Goal: Information Seeking & Learning: Learn about a topic

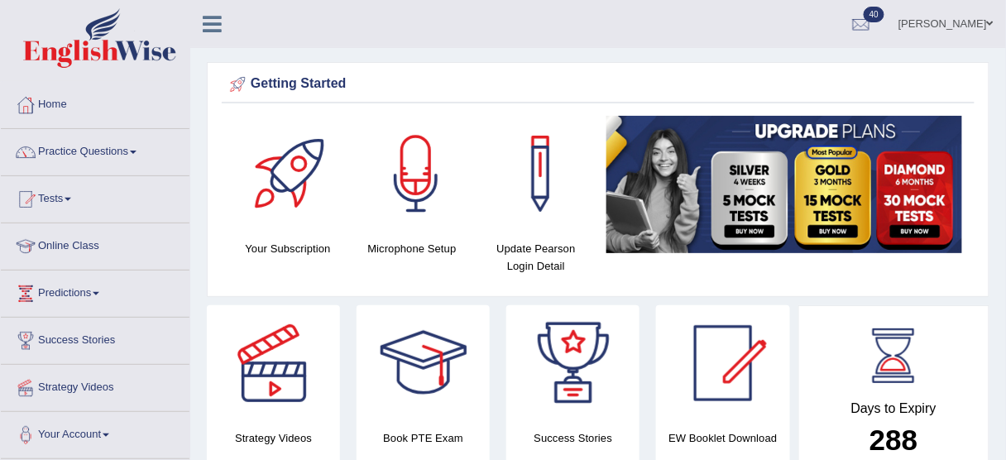
click at [978, 27] on link "Obehi ighodaro" at bounding box center [946, 21] width 120 height 43
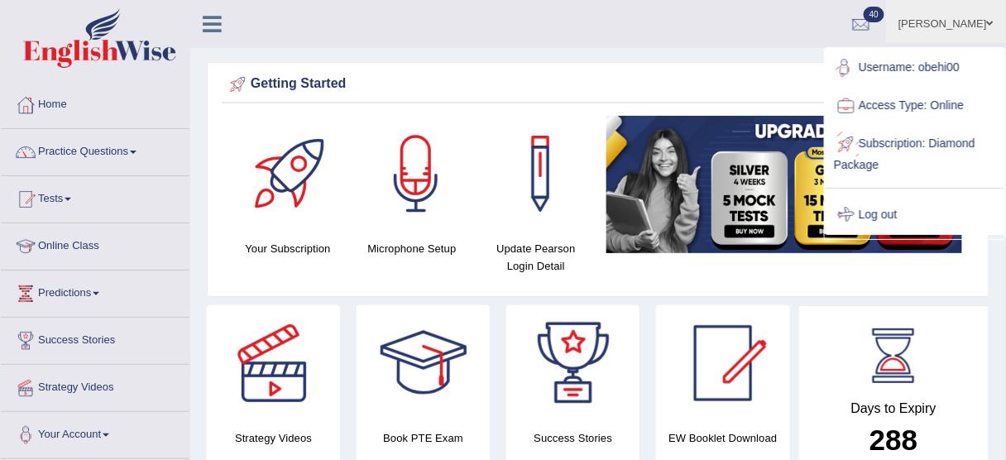
click at [869, 213] on link "Log out" at bounding box center [915, 215] width 179 height 38
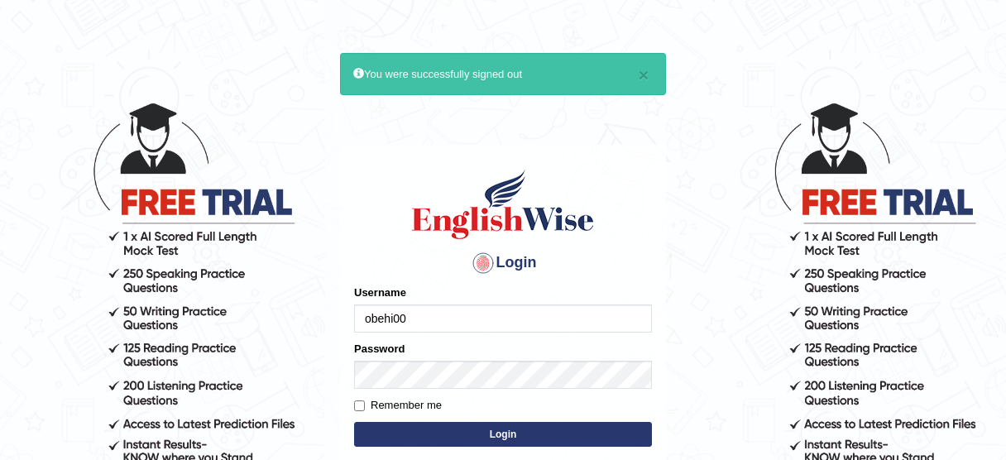
click at [443, 325] on input "obehi00" at bounding box center [503, 318] width 298 height 28
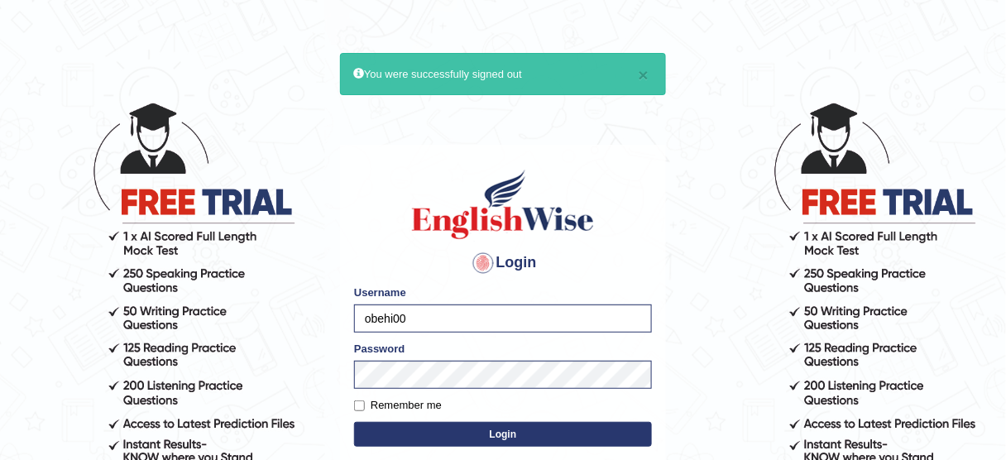
type input "bhagwantbrar"
click at [536, 422] on button "Login" at bounding box center [503, 434] width 298 height 25
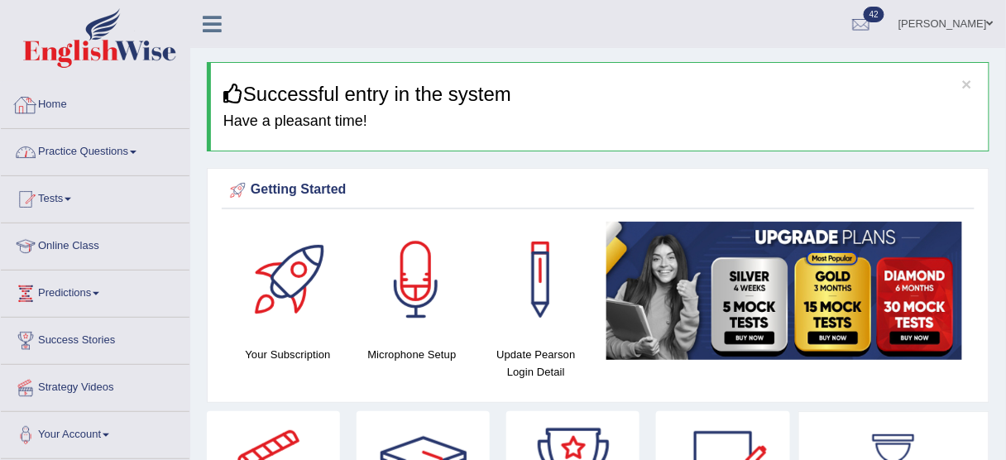
click at [135, 145] on link "Practice Questions" at bounding box center [95, 149] width 189 height 41
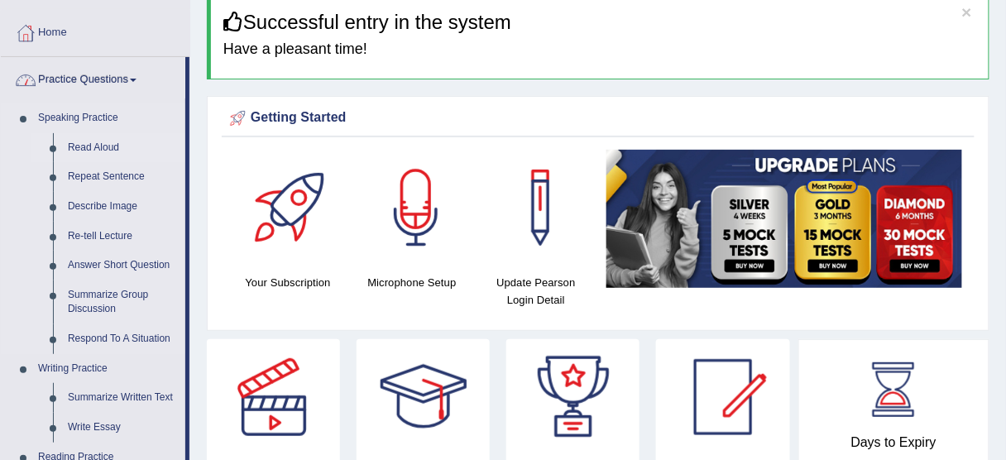
scroll to position [66, 0]
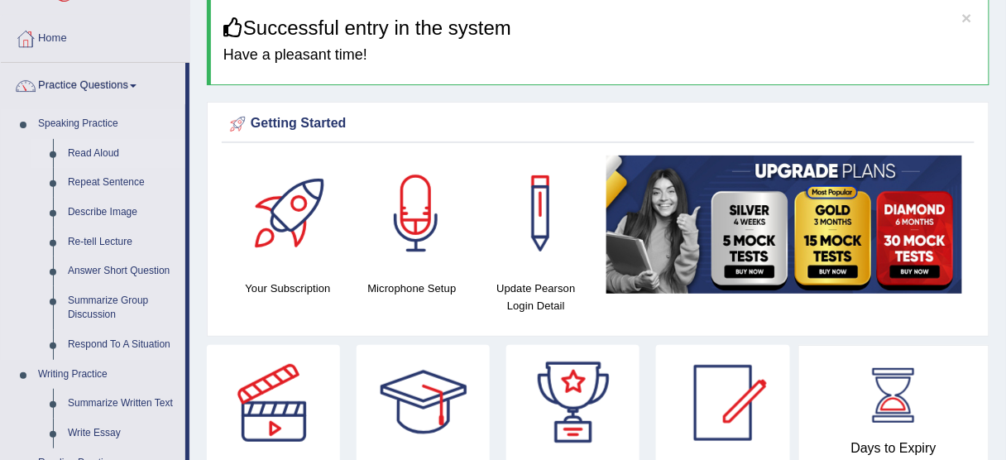
click at [112, 149] on link "Read Aloud" at bounding box center [122, 154] width 125 height 30
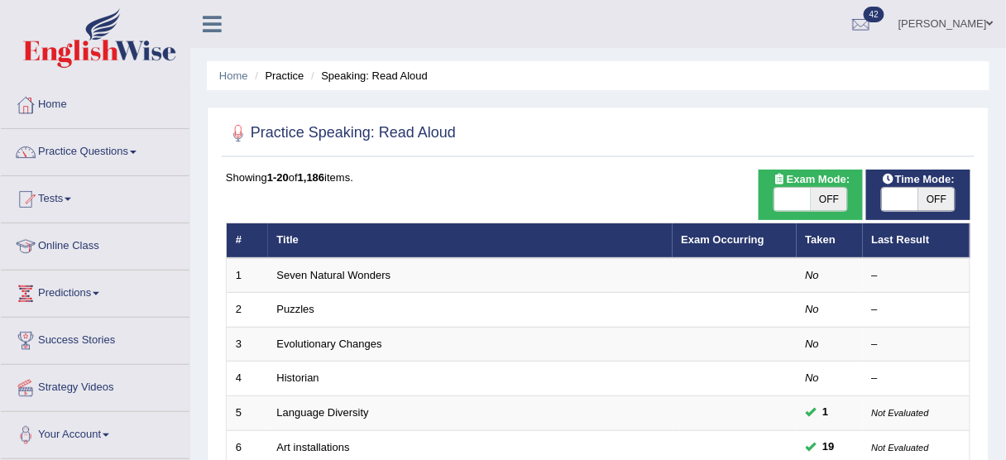
click at [935, 199] on span "OFF" at bounding box center [936, 199] width 36 height 23
checkbox input "true"
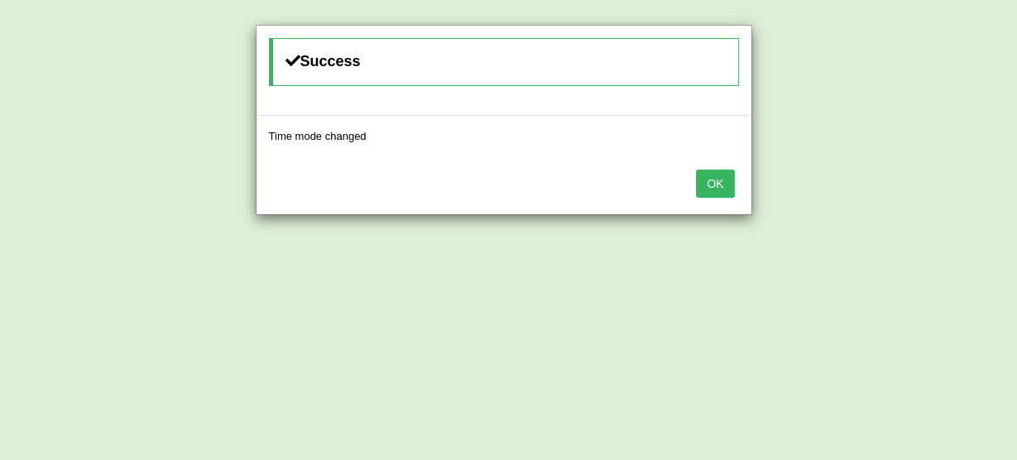
click at [721, 182] on button "OK" at bounding box center [715, 184] width 38 height 28
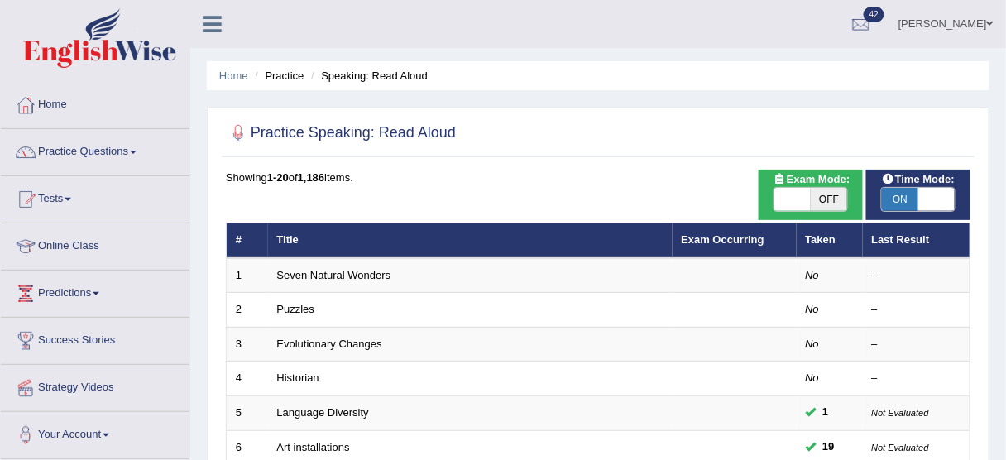
drag, startPoint x: 322, startPoint y: 275, endPoint x: 247, endPoint y: 232, distance: 86.7
click at [322, 274] on link "Seven Natural Wonders" at bounding box center [334, 275] width 114 height 12
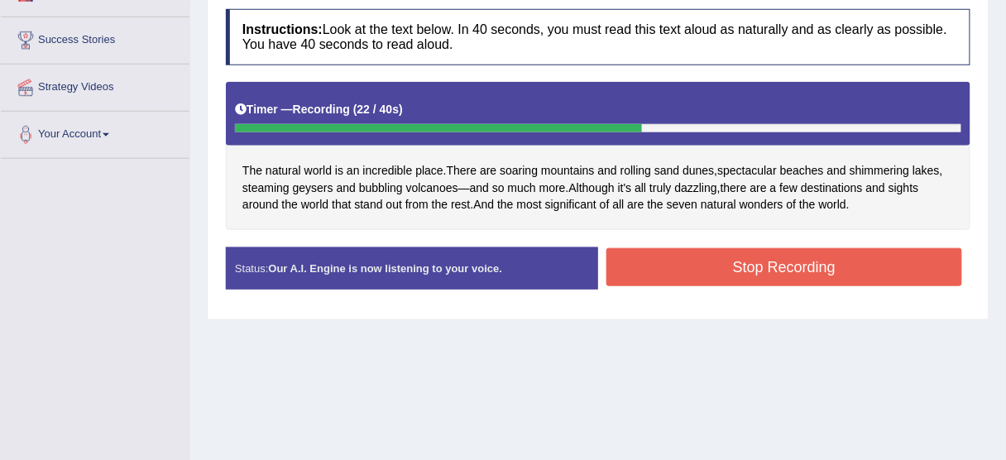
click at [741, 260] on button "Stop Recording" at bounding box center [784, 267] width 356 height 38
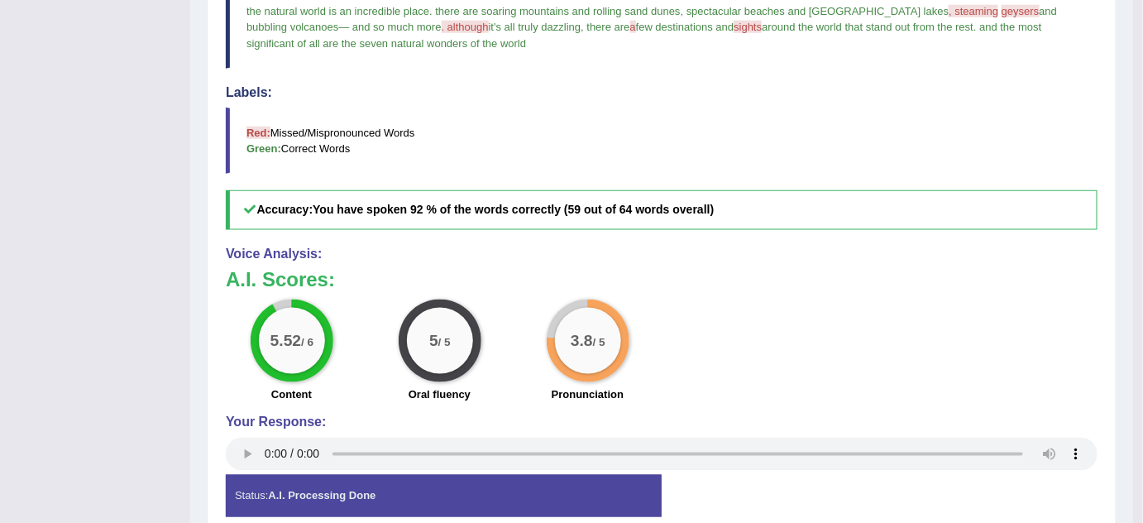
scroll to position [556, 0]
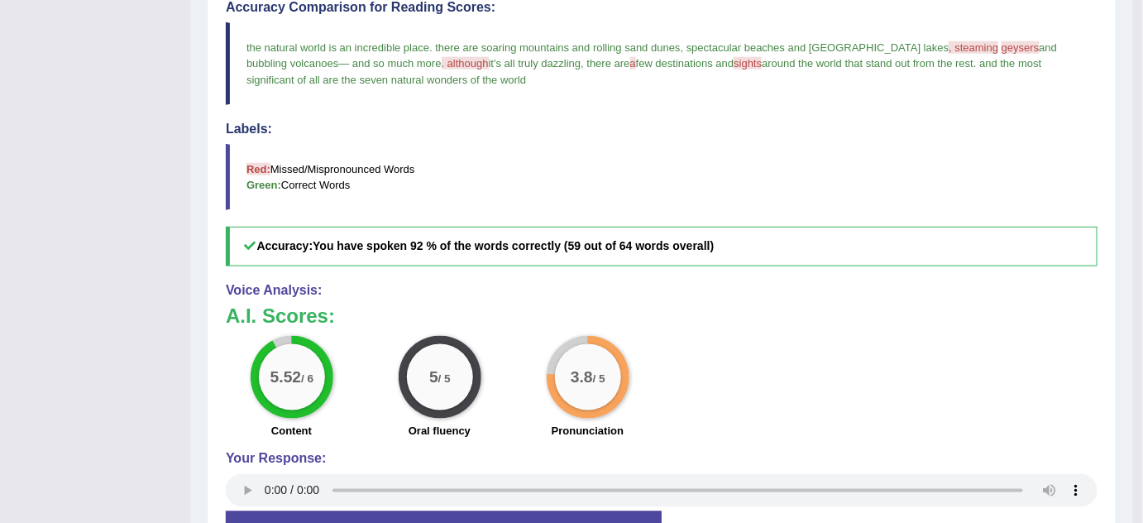
click at [768, 412] on div "5.52 / 6 Content 5 / 5 Oral fluency 3.8 / 5 Pronunciation" at bounding box center [662, 389] width 889 height 107
click at [582, 314] on h3 "A.I. Scores:" at bounding box center [662, 316] width 872 height 22
click at [833, 290] on h4 "Voice Analysis:" at bounding box center [662, 290] width 872 height 15
click at [831, 287] on h4 "Voice Analysis:" at bounding box center [662, 290] width 872 height 15
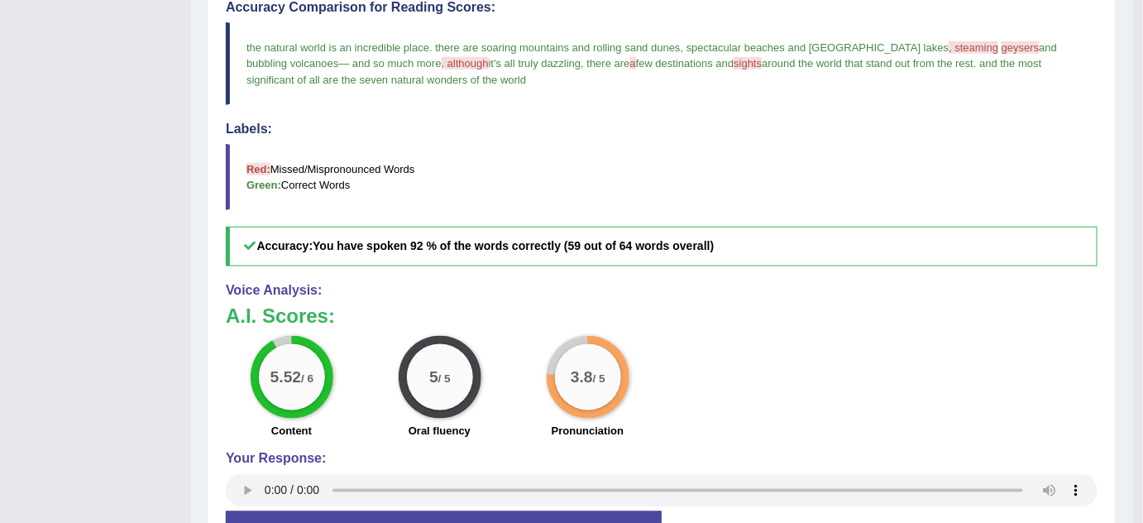
click at [831, 287] on h4 "Voice Analysis:" at bounding box center [662, 290] width 872 height 15
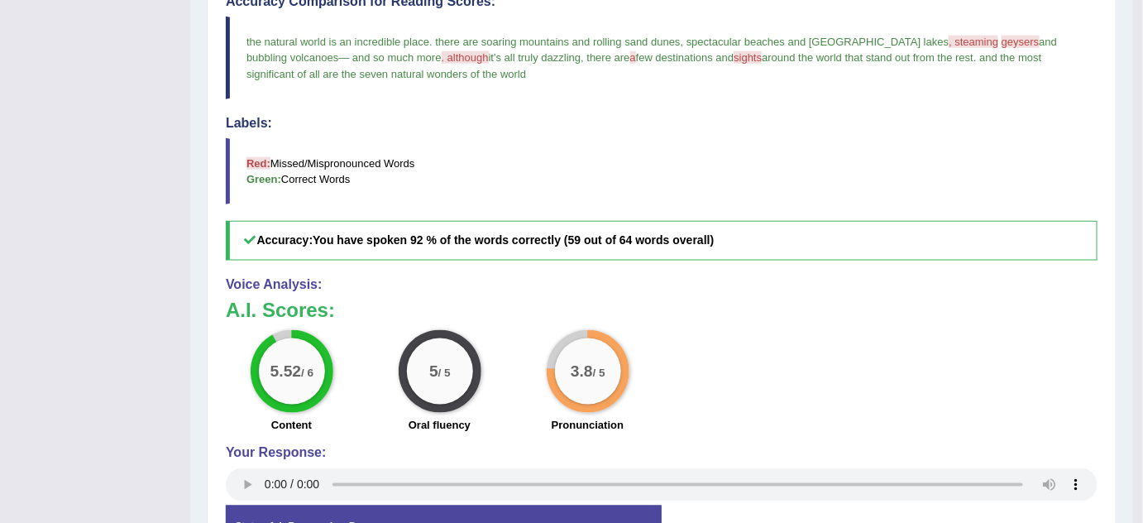
scroll to position [526, 0]
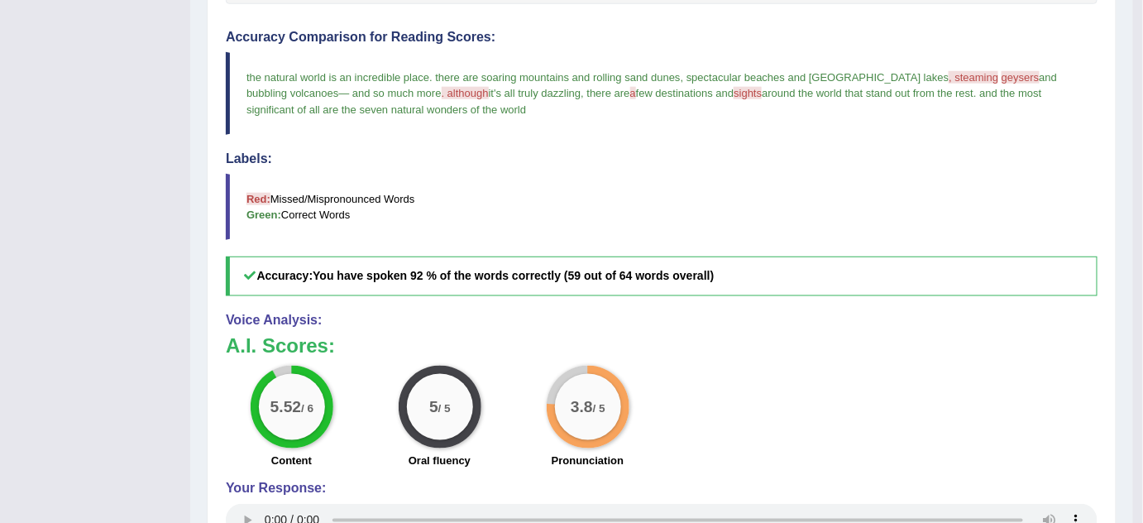
click at [743, 46] on div "Accuracy Comparison for Reading Scores: the natural world is an incredible plac…" at bounding box center [662, 163] width 872 height 266
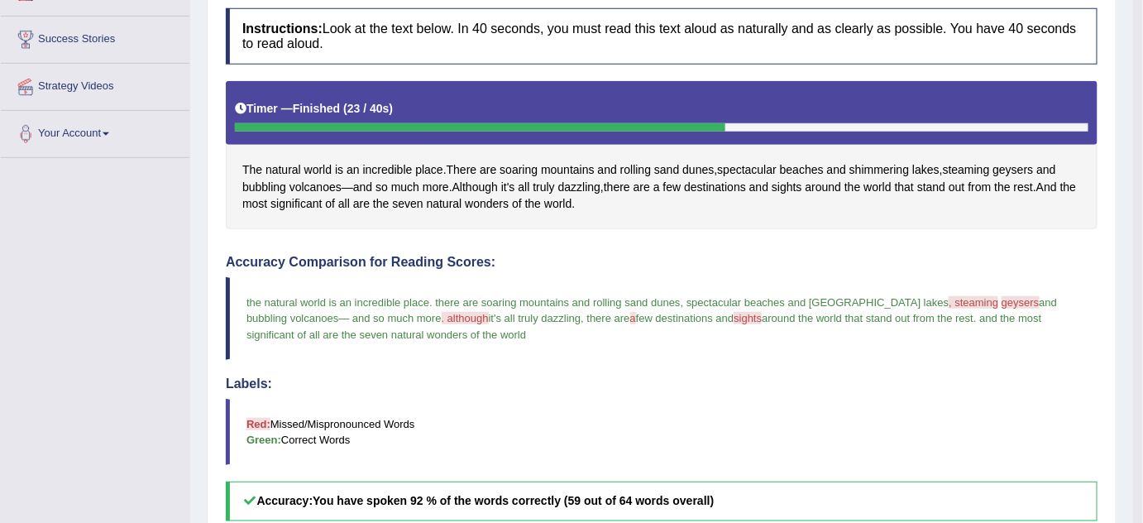
scroll to position [300, 0]
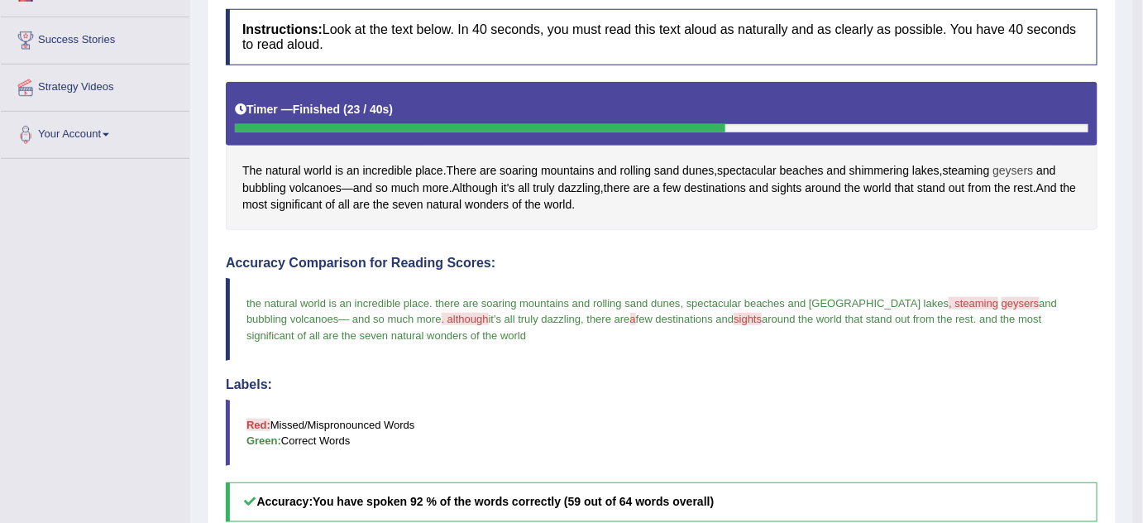
click at [1005, 165] on span "geysers" at bounding box center [1014, 170] width 41 height 17
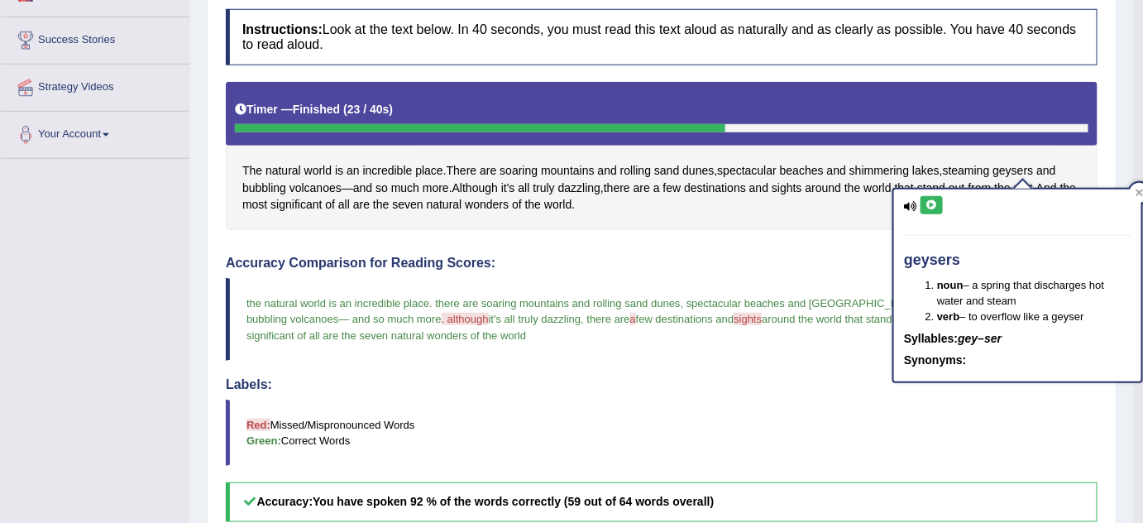
click at [928, 200] on icon at bounding box center [932, 205] width 12 height 10
click at [1005, 191] on icon at bounding box center [1140, 193] width 8 height 8
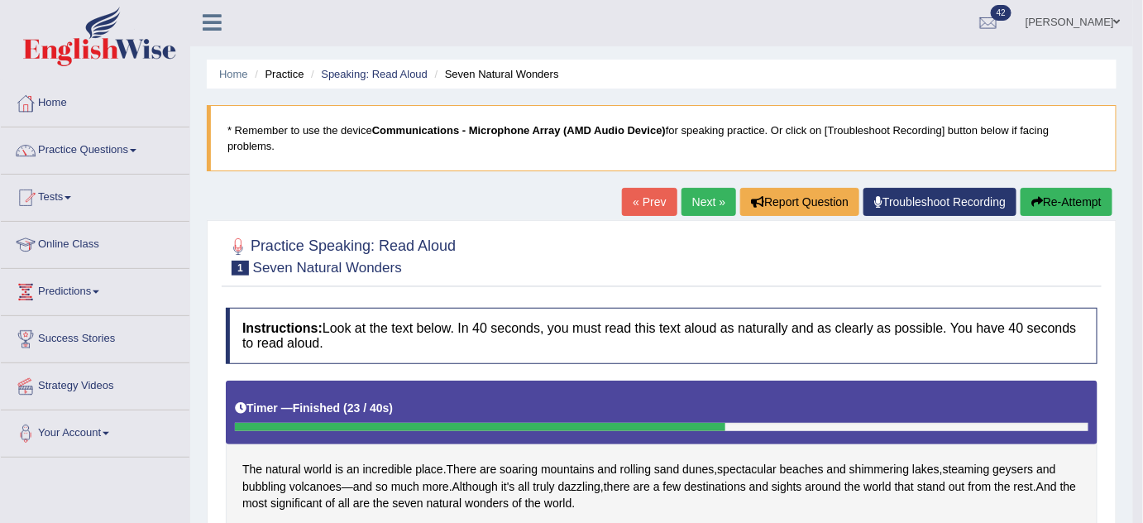
scroll to position [0, 0]
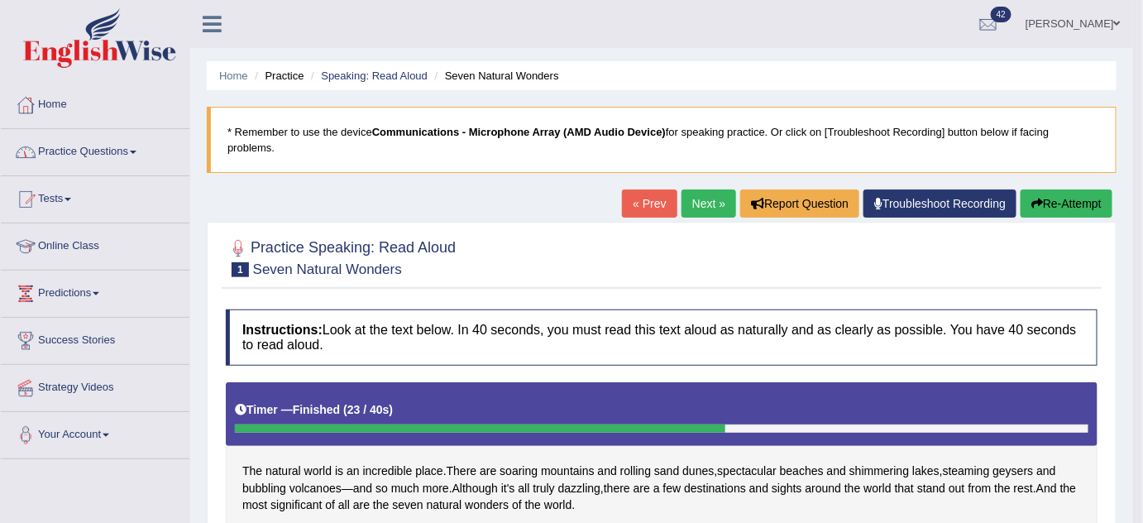
drag, startPoint x: 125, startPoint y: 147, endPoint x: 57, endPoint y: 168, distance: 70.9
click at [125, 147] on link "Practice Questions" at bounding box center [95, 149] width 189 height 41
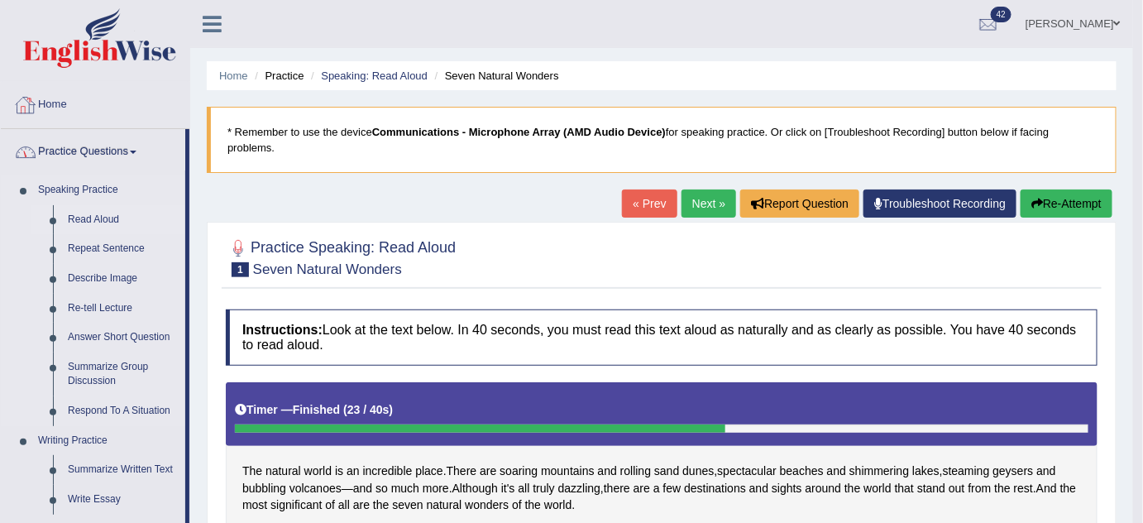
scroll to position [74, 0]
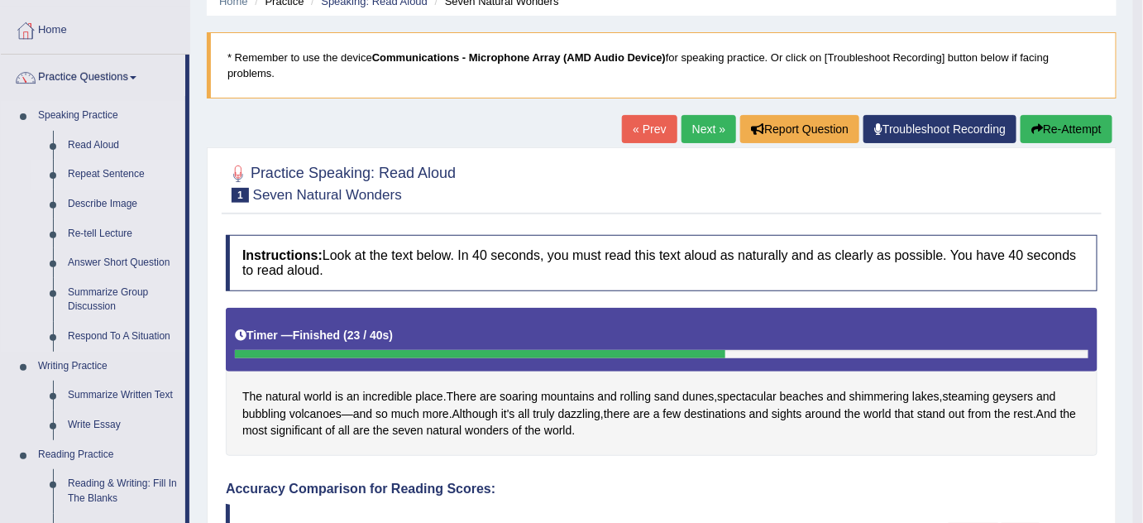
click at [93, 171] on link "Repeat Sentence" at bounding box center [122, 175] width 125 height 30
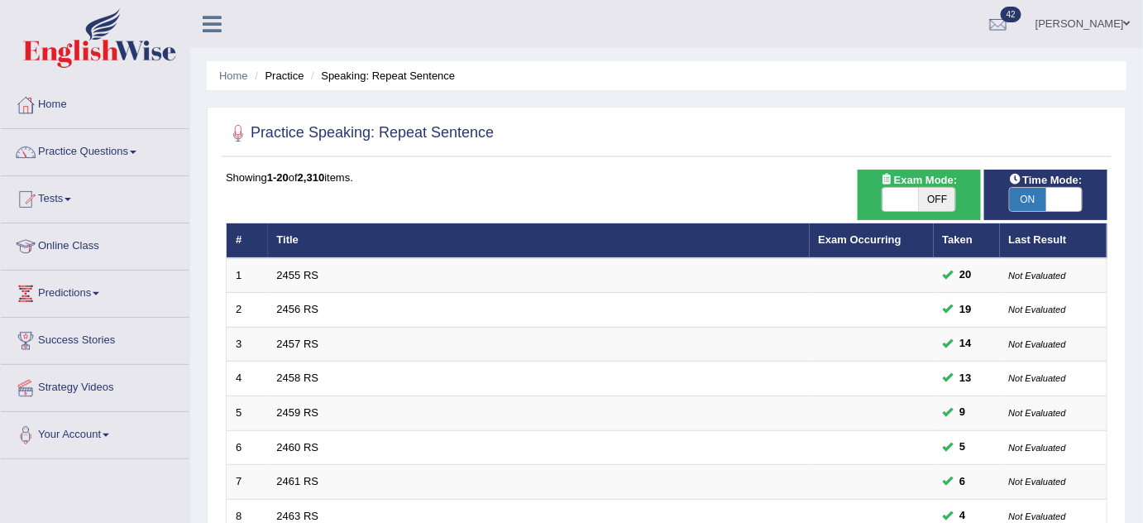
click at [1016, 196] on span "ON" at bounding box center [1028, 199] width 36 height 23
checkbox input "false"
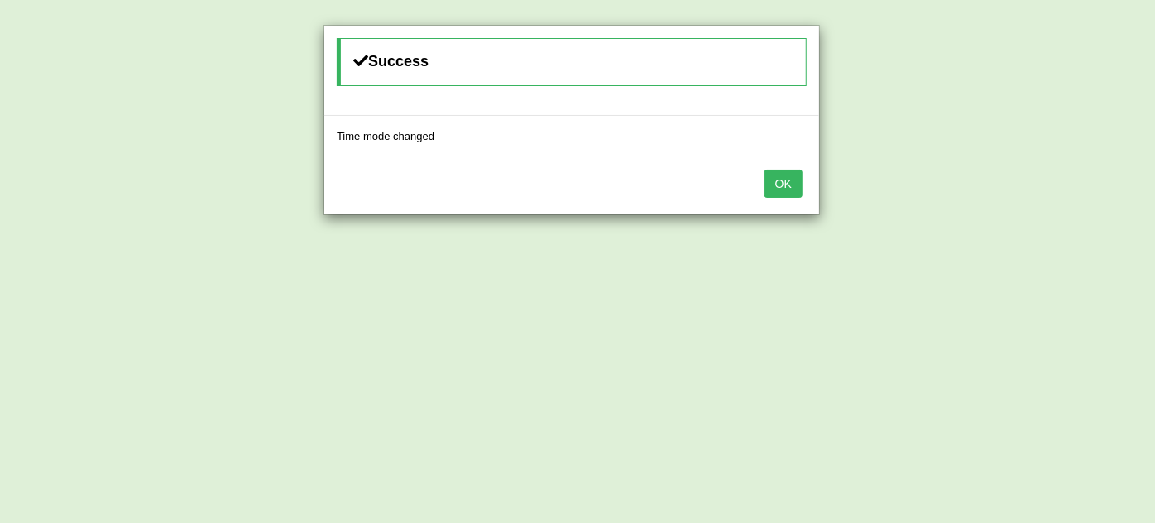
click at [779, 174] on button "OK" at bounding box center [783, 184] width 38 height 28
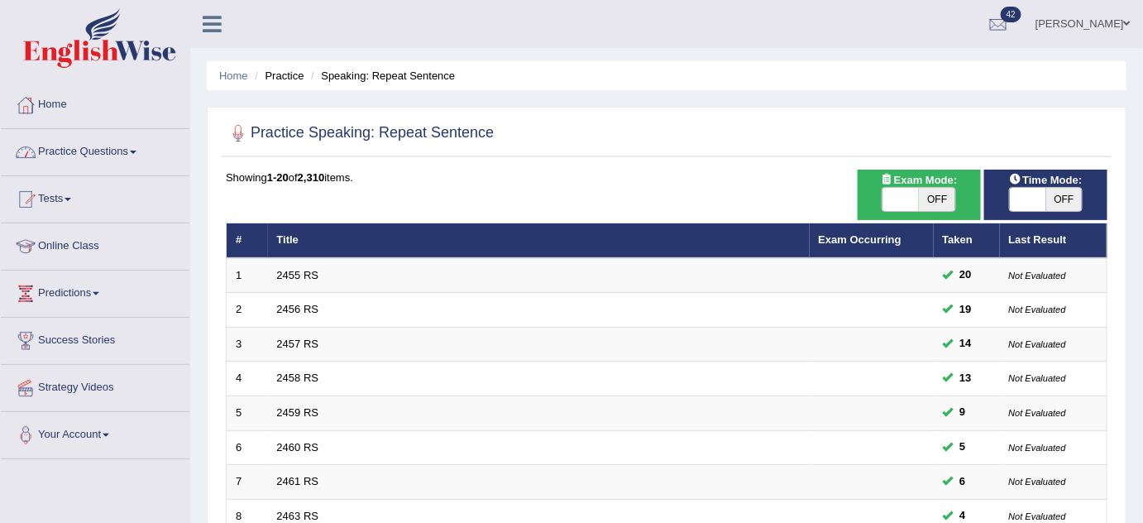
click at [129, 148] on link "Practice Questions" at bounding box center [95, 149] width 189 height 41
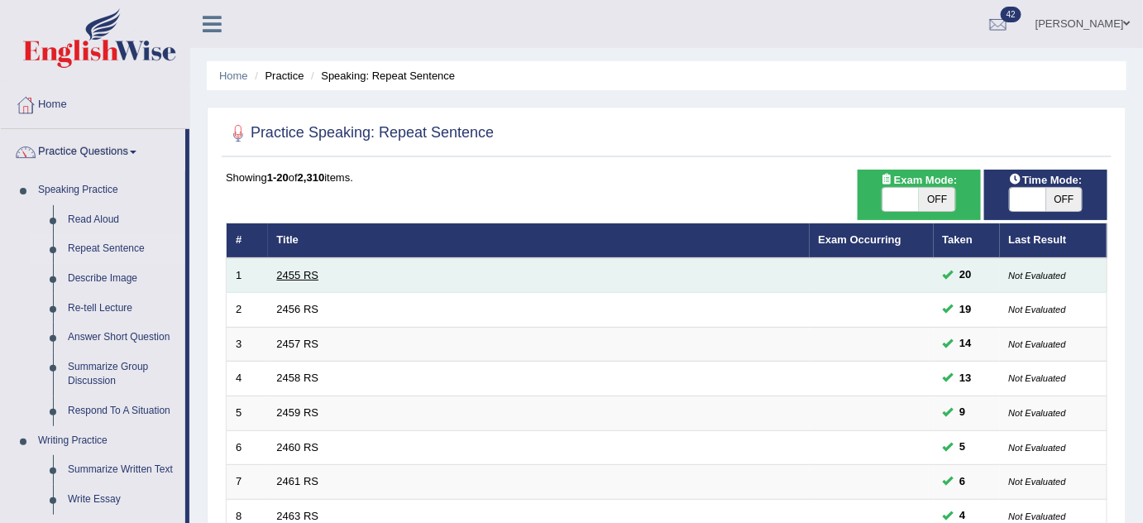
click at [306, 271] on link "2455 RS" at bounding box center [298, 275] width 42 height 12
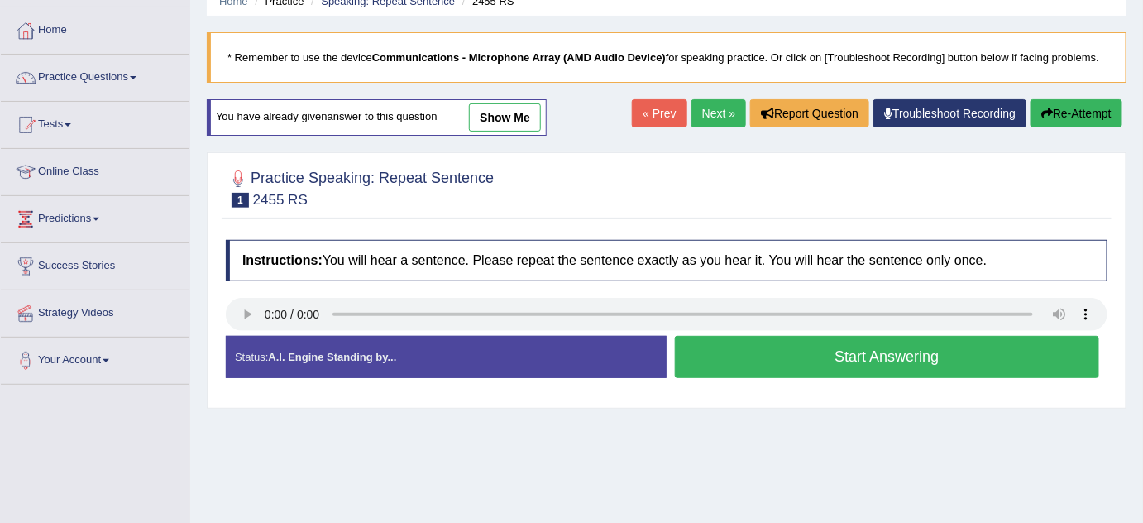
click at [789, 350] on button "Start Answering" at bounding box center [887, 357] width 424 height 42
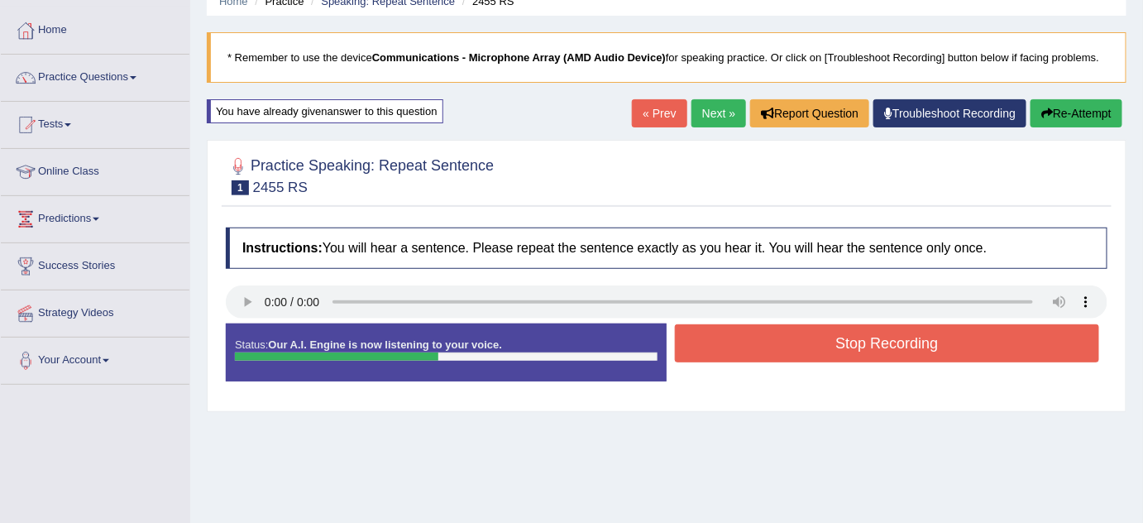
click at [796, 345] on button "Stop Recording" at bounding box center [887, 343] width 424 height 38
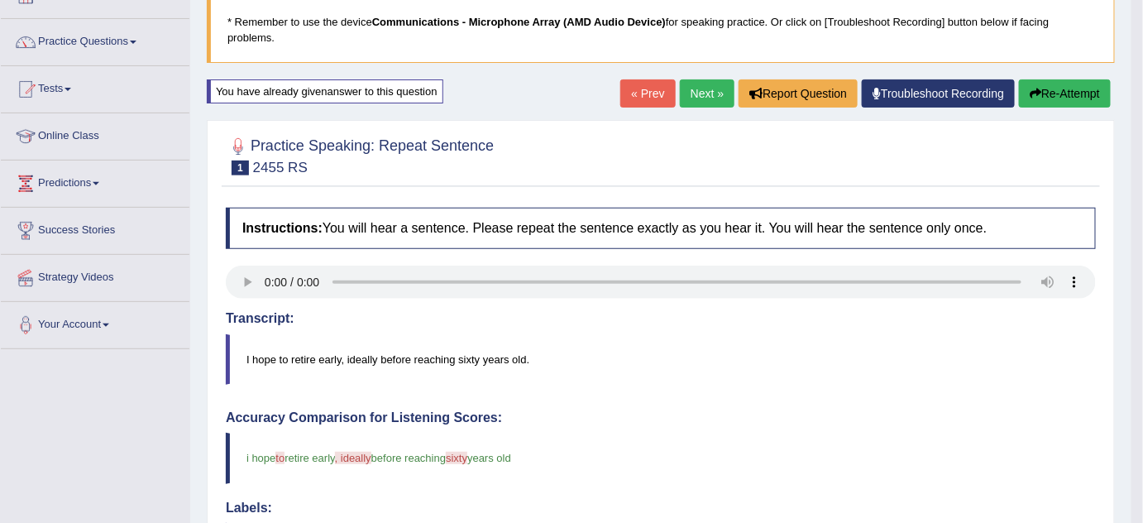
scroll to position [74, 0]
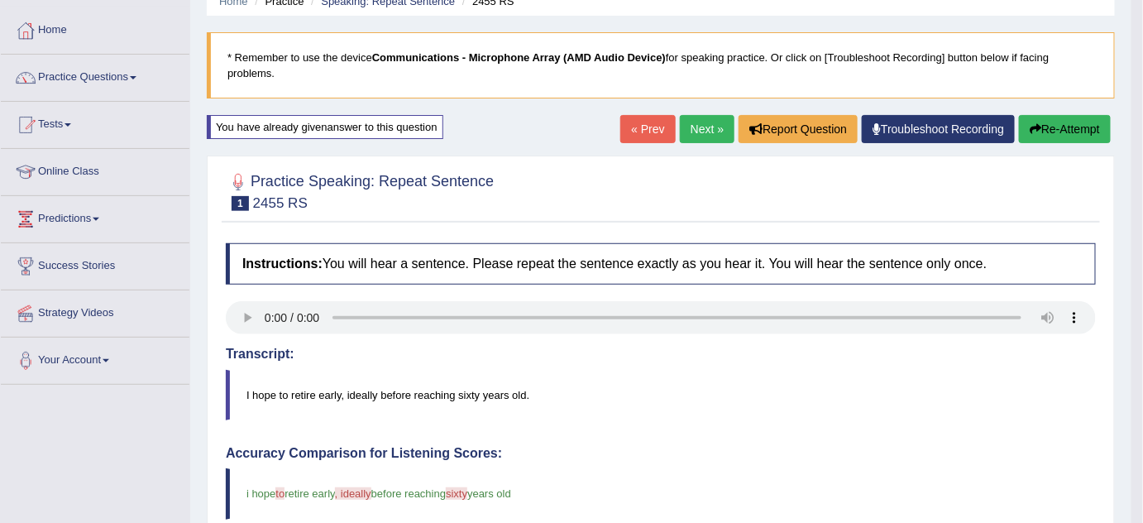
click at [716, 122] on link "Next »" at bounding box center [707, 129] width 55 height 28
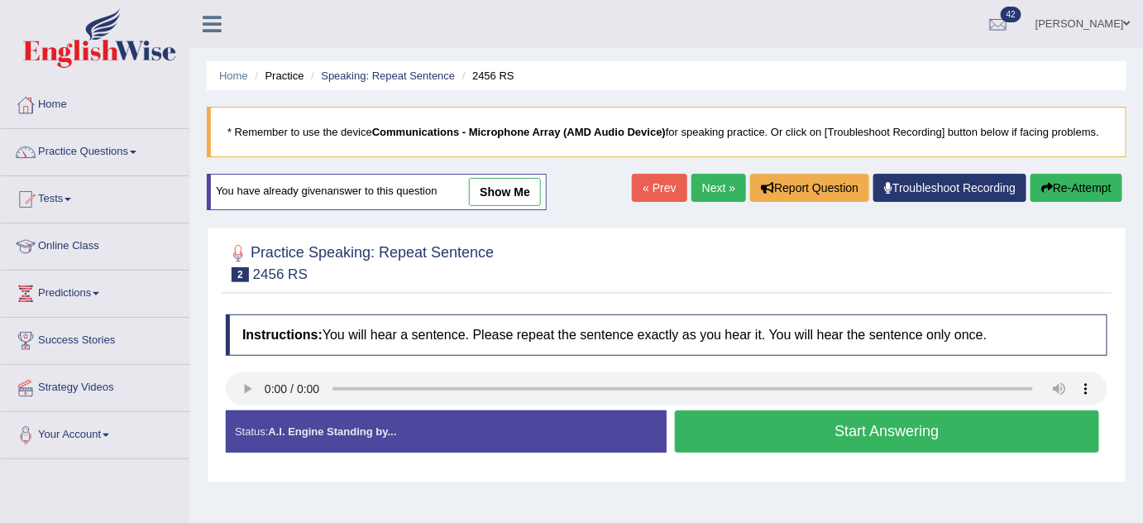
click at [836, 429] on button "Start Answering" at bounding box center [887, 431] width 424 height 42
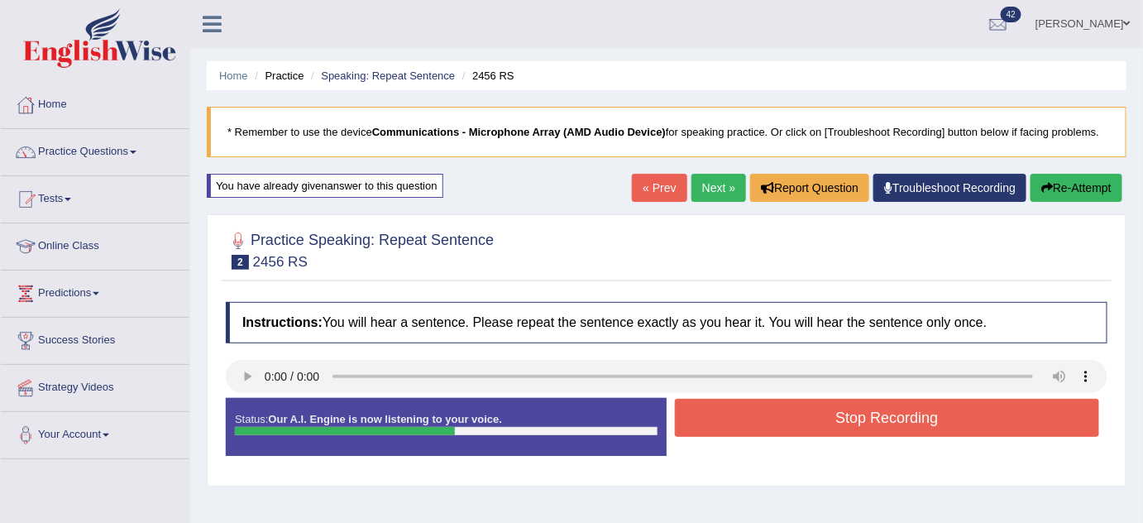
click at [858, 405] on button "Stop Recording" at bounding box center [887, 418] width 424 height 38
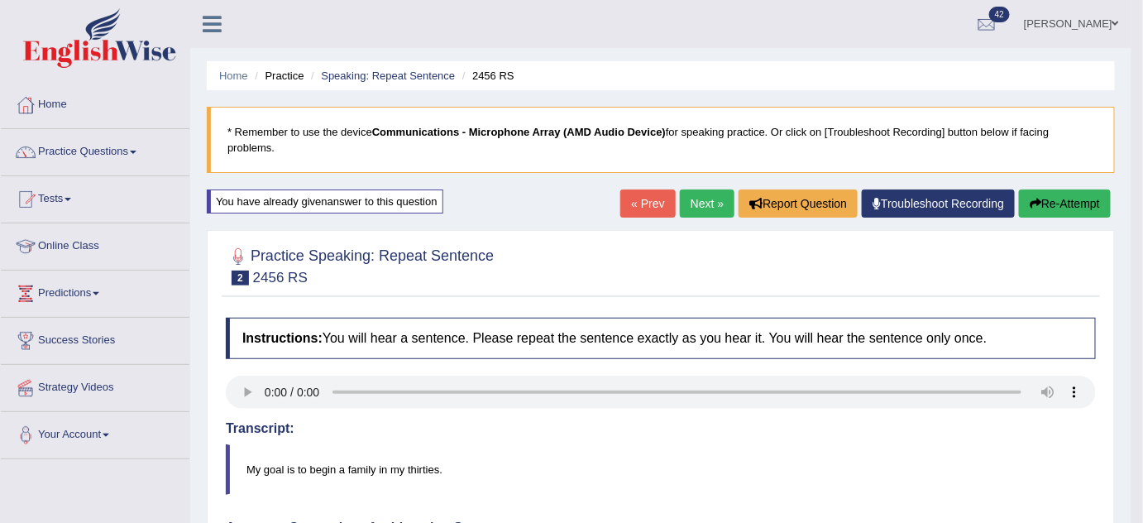
click at [695, 208] on link "Next »" at bounding box center [707, 203] width 55 height 28
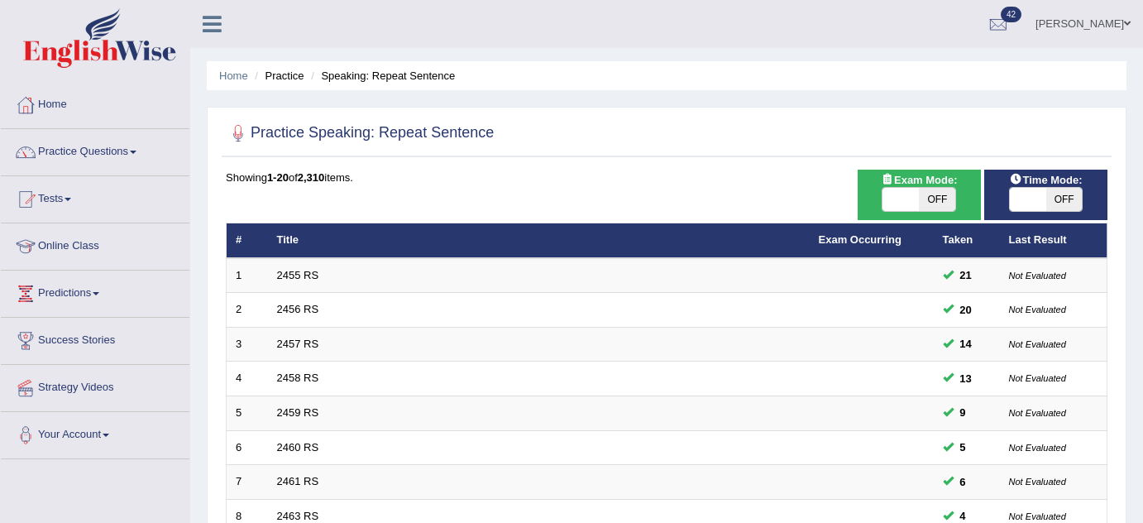
scroll to position [531, 0]
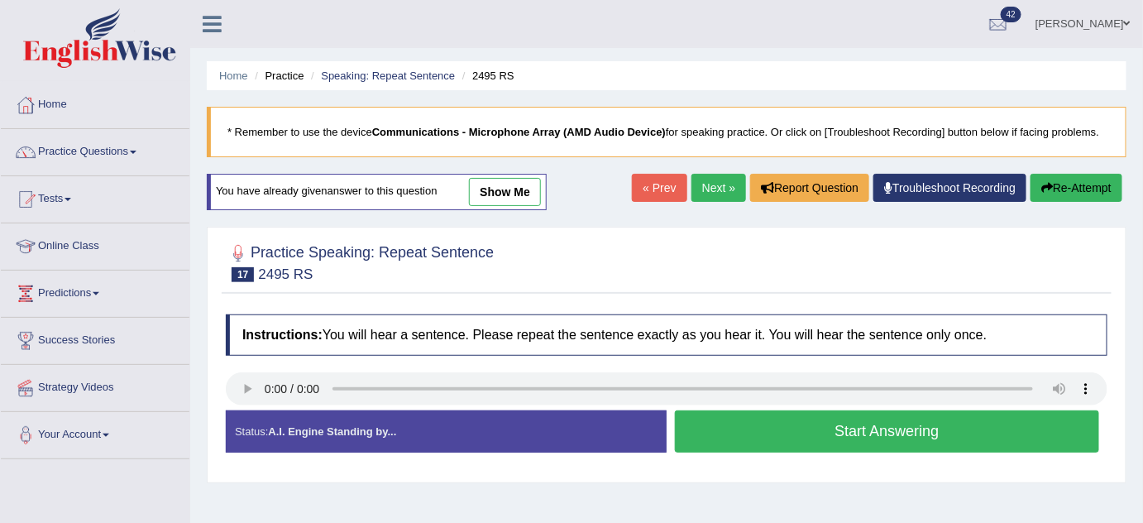
click at [953, 438] on button "Start Answering" at bounding box center [887, 431] width 424 height 42
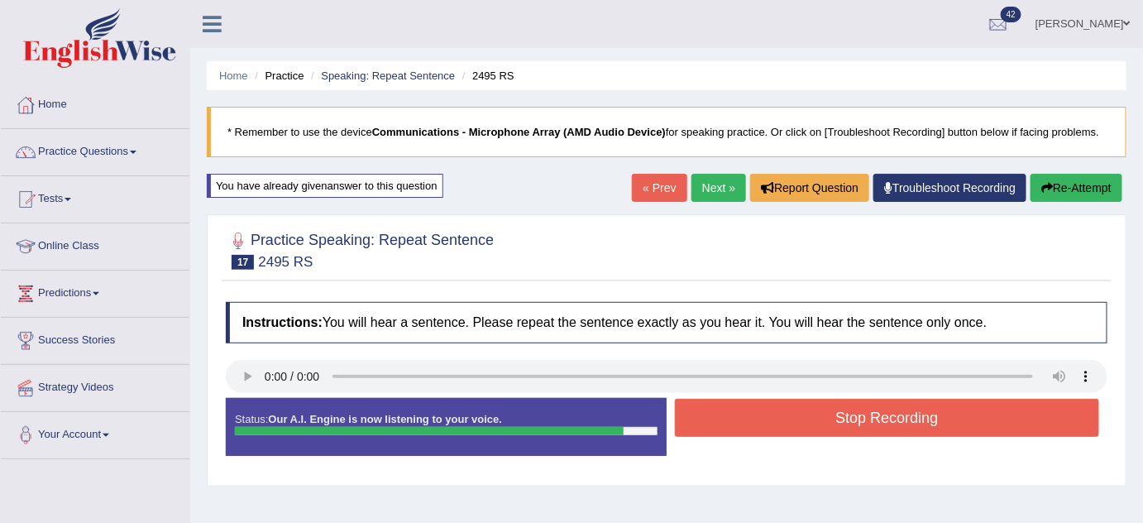
click at [922, 412] on button "Stop Recording" at bounding box center [887, 418] width 424 height 38
click at [922, 412] on div "Status: Our A.I. Engine is now listening to your voice. Start Answering Stop Re…" at bounding box center [667, 435] width 882 height 74
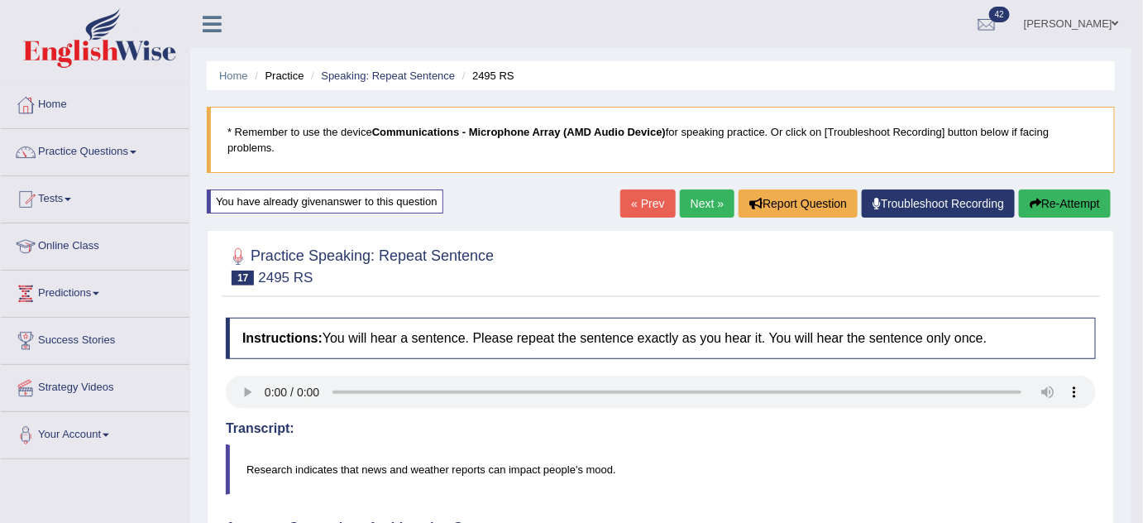
click at [704, 204] on link "Next »" at bounding box center [707, 203] width 55 height 28
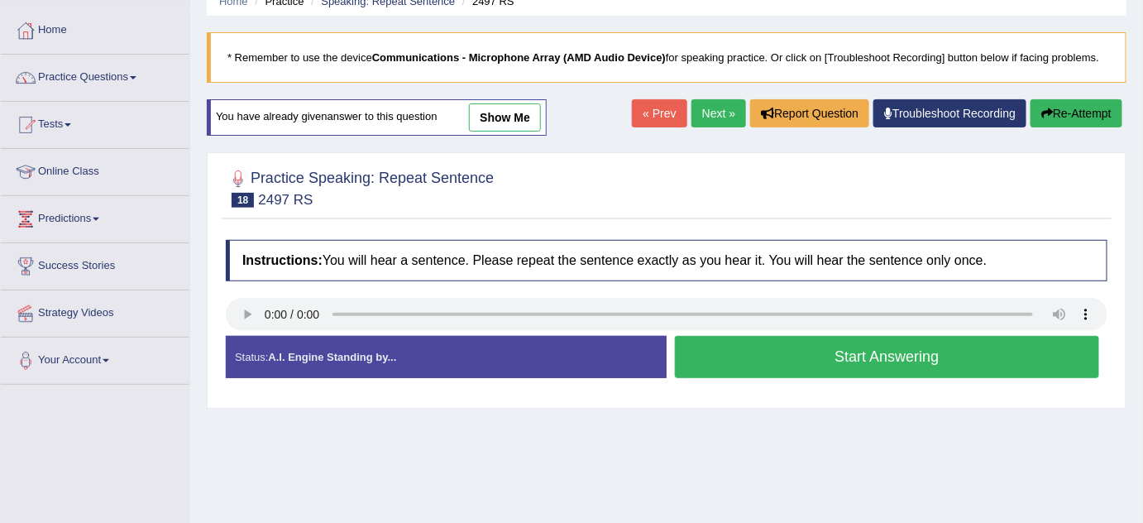
click at [763, 354] on button "Start Answering" at bounding box center [887, 357] width 424 height 42
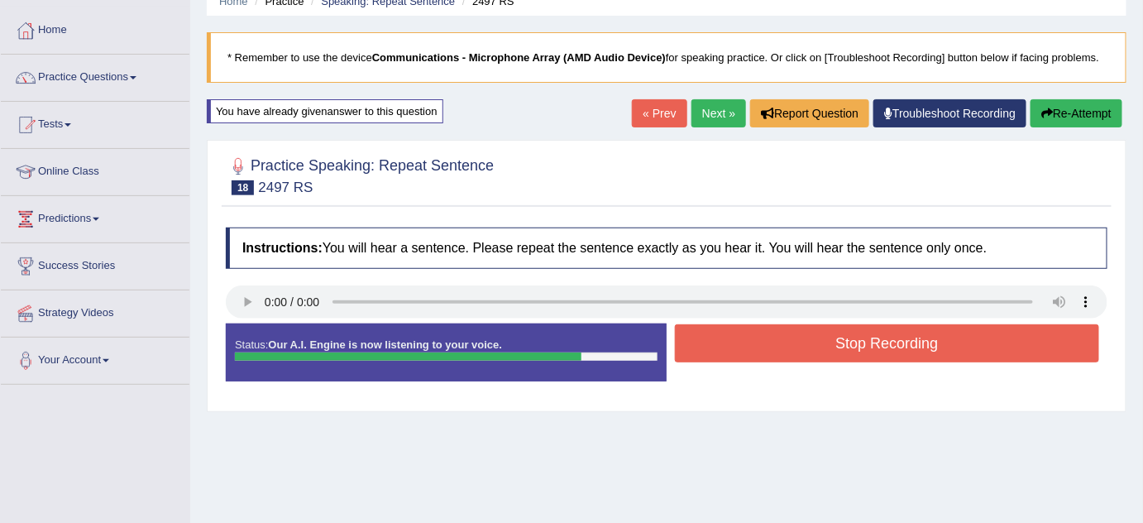
click at [766, 351] on button "Stop Recording" at bounding box center [887, 343] width 424 height 38
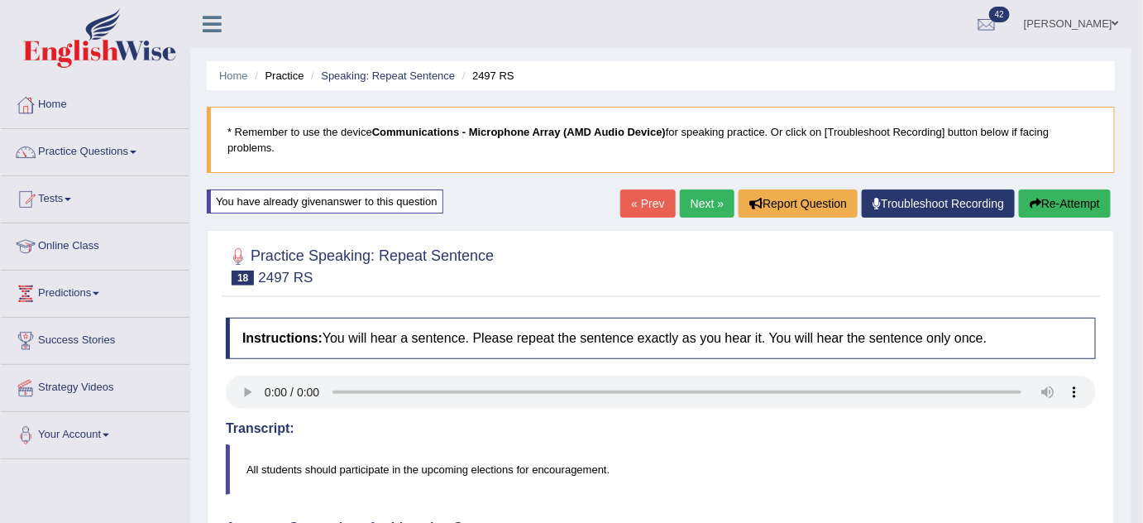
click at [1030, 204] on icon "button" at bounding box center [1036, 204] width 12 height 12
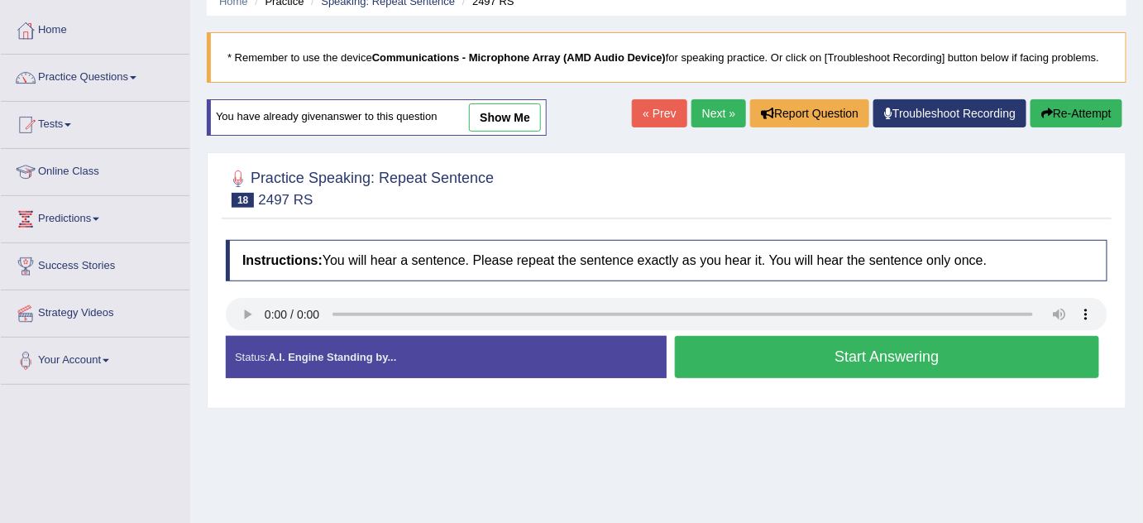
click at [733, 353] on button "Start Answering" at bounding box center [887, 357] width 424 height 42
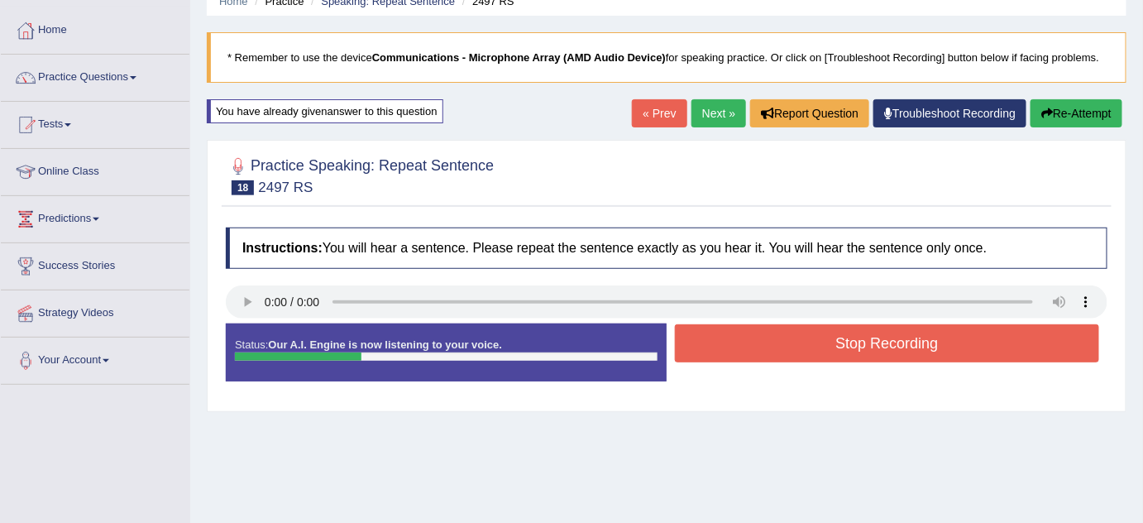
click at [768, 333] on button "Stop Recording" at bounding box center [887, 343] width 424 height 38
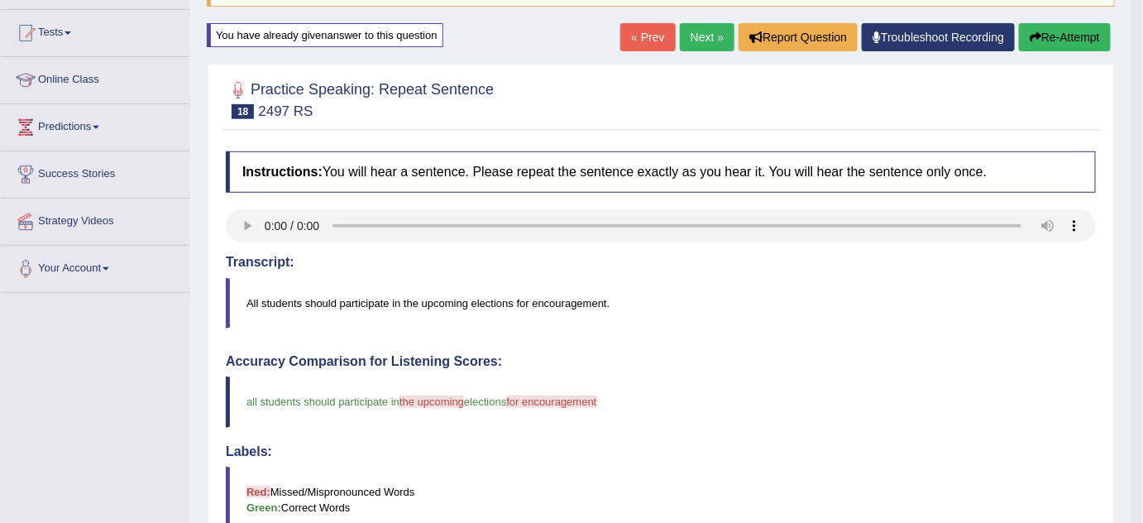
scroll to position [150, 0]
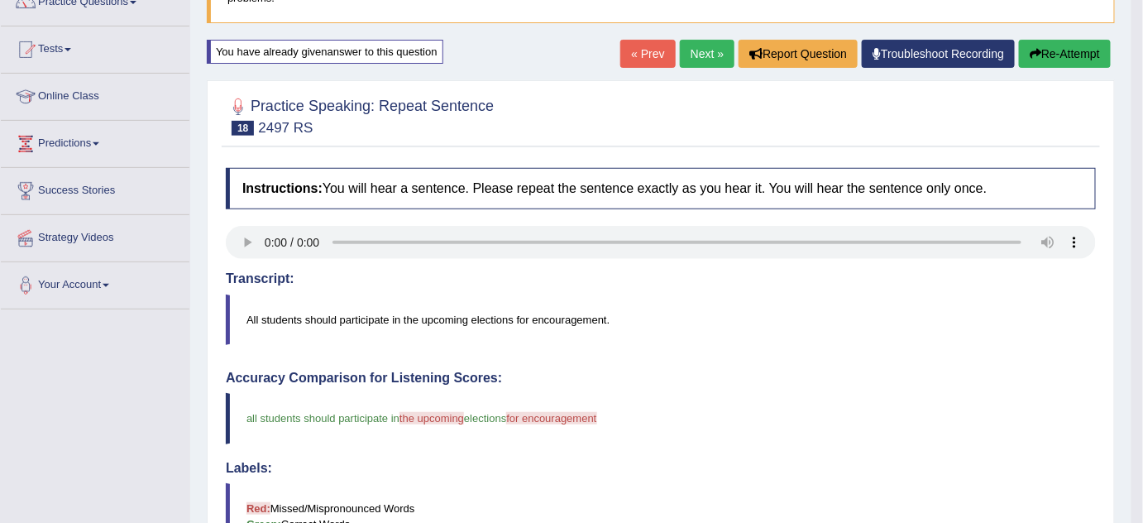
click at [700, 57] on link "Next »" at bounding box center [707, 54] width 55 height 28
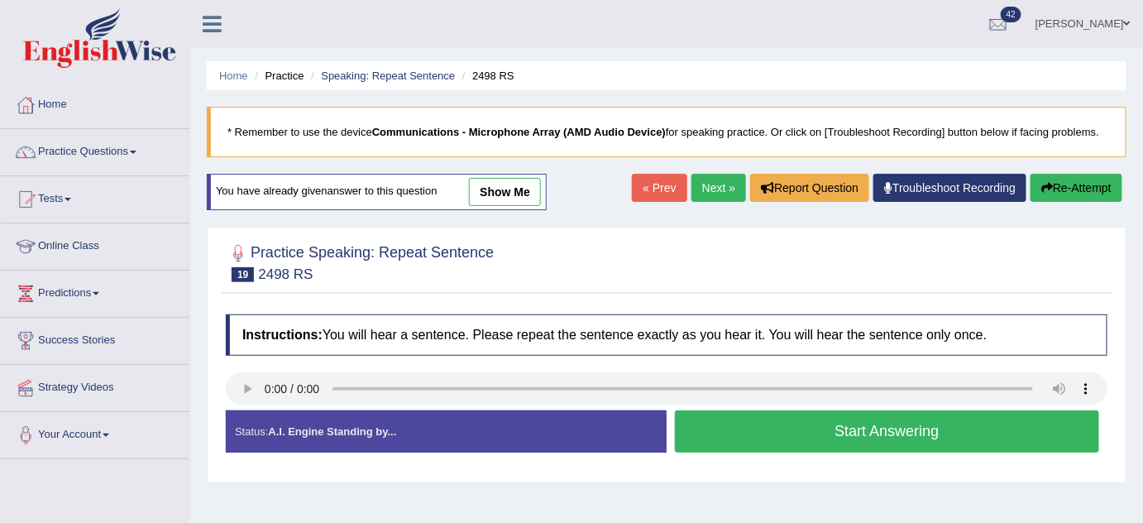
click at [774, 427] on button "Start Answering" at bounding box center [887, 431] width 424 height 42
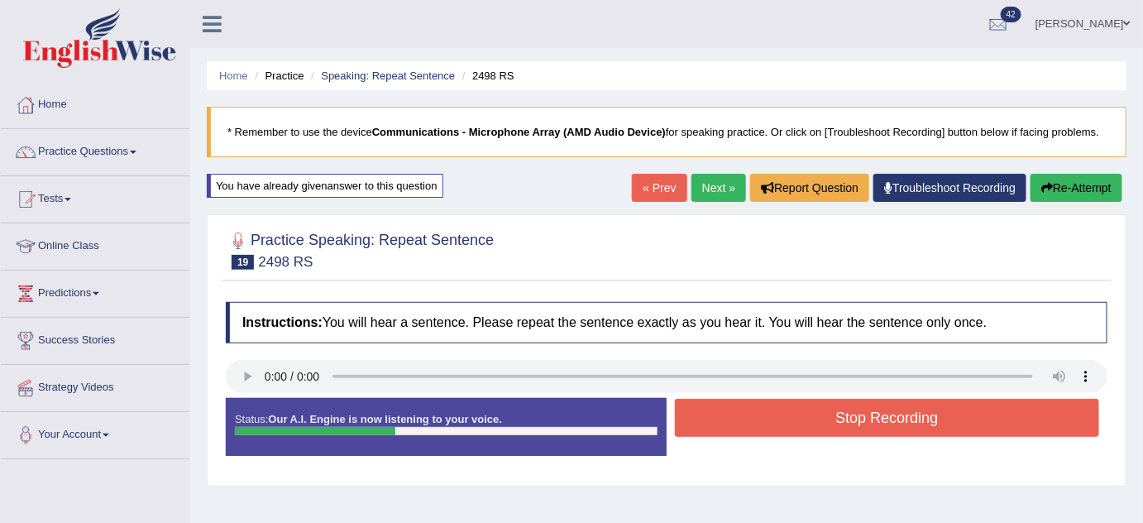
click at [789, 400] on button "Stop Recording" at bounding box center [887, 418] width 424 height 38
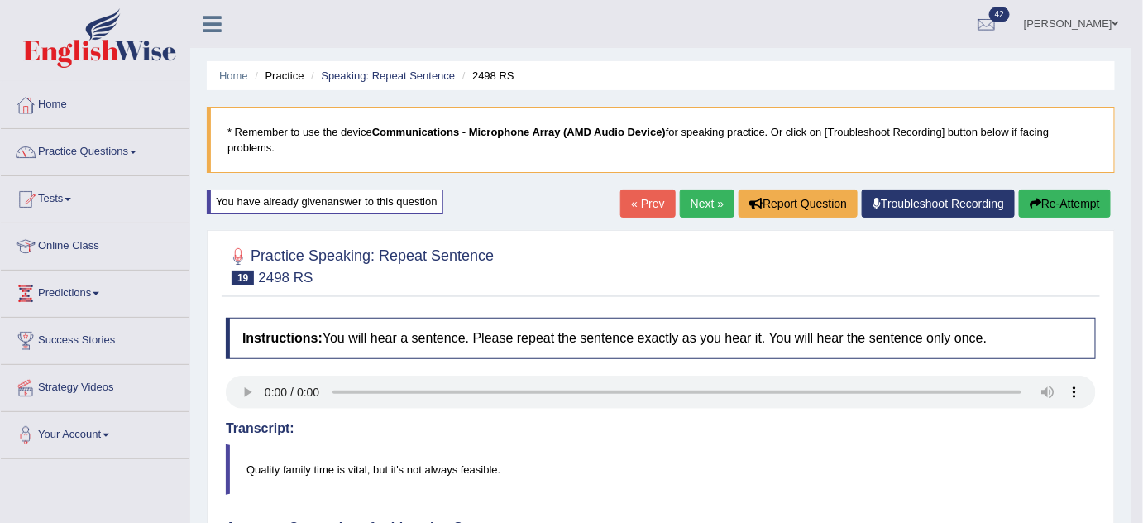
click at [129, 147] on link "Practice Questions" at bounding box center [95, 149] width 189 height 41
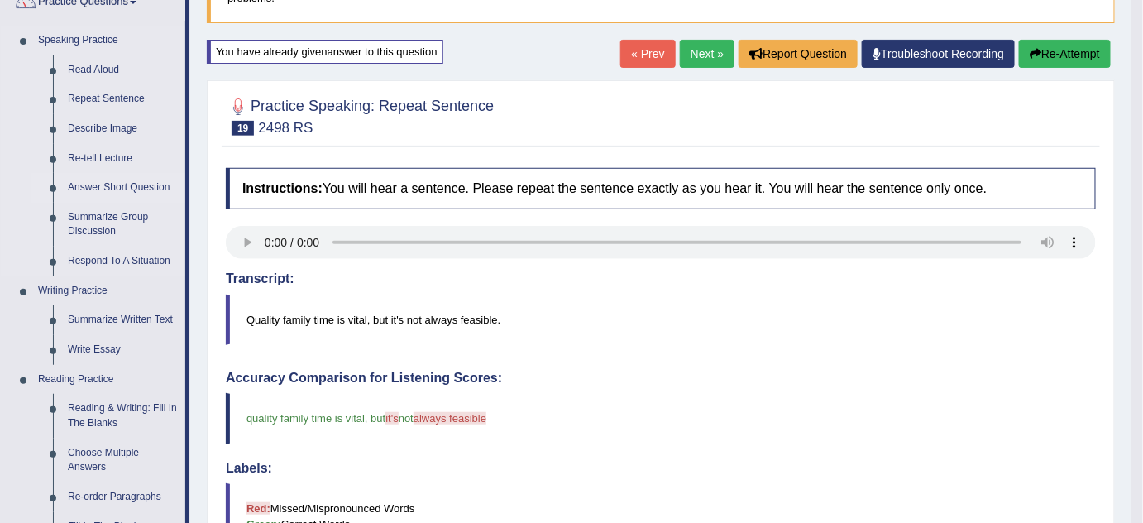
scroll to position [74, 0]
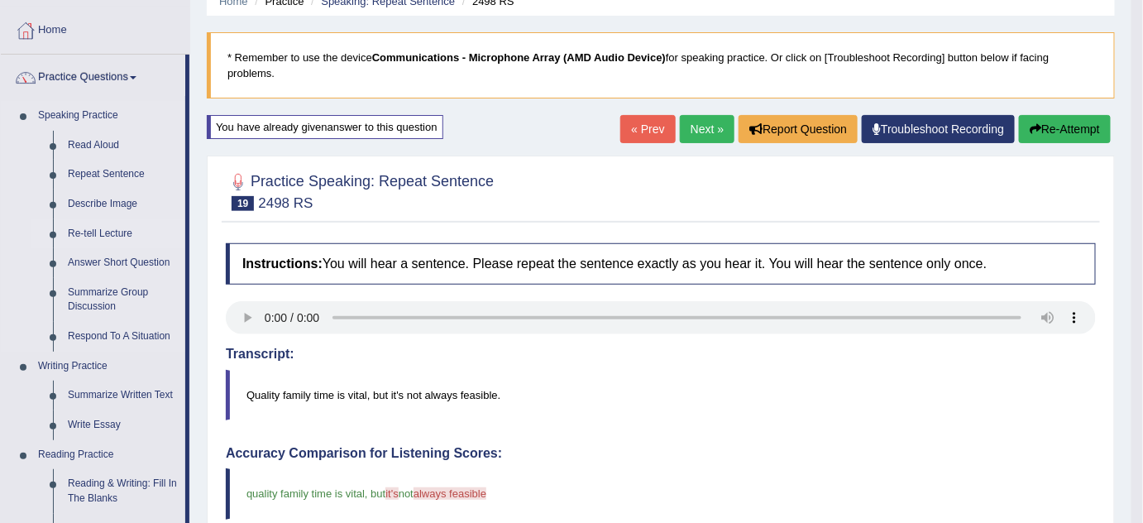
click at [121, 230] on link "Re-tell Lecture" at bounding box center [122, 234] width 125 height 30
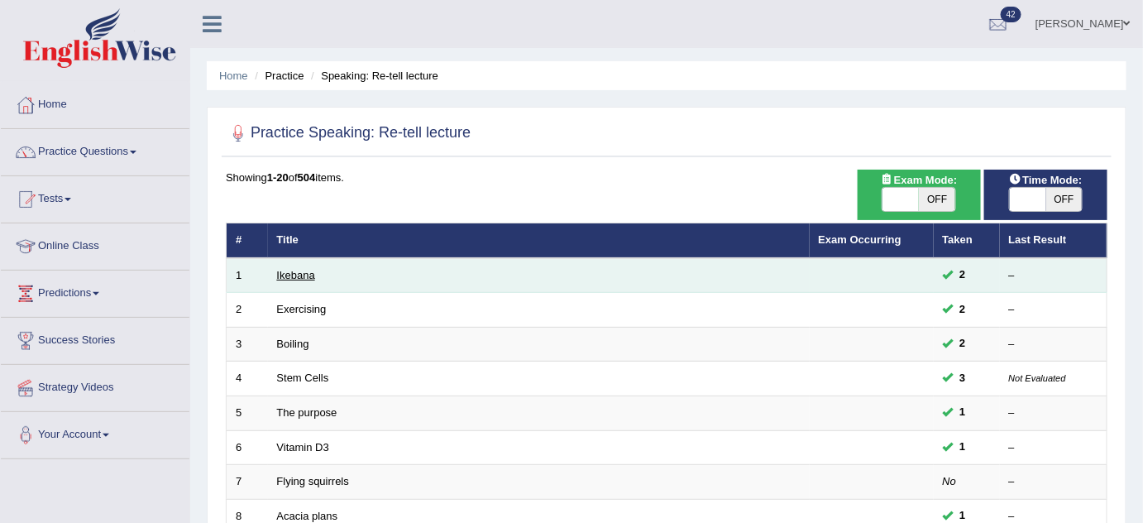
click at [277, 270] on link "Ikebana" at bounding box center [296, 275] width 38 height 12
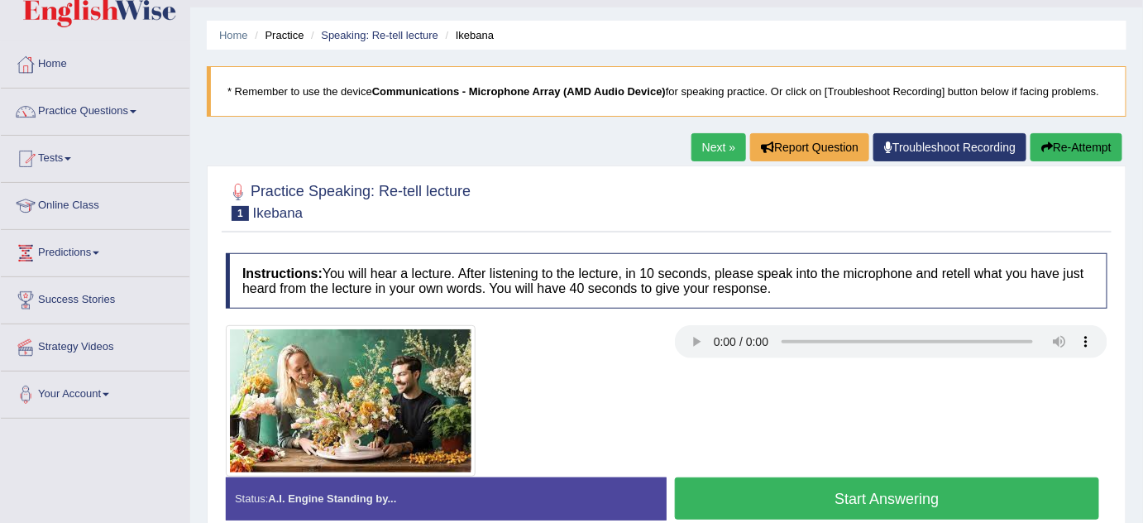
scroll to position [74, 0]
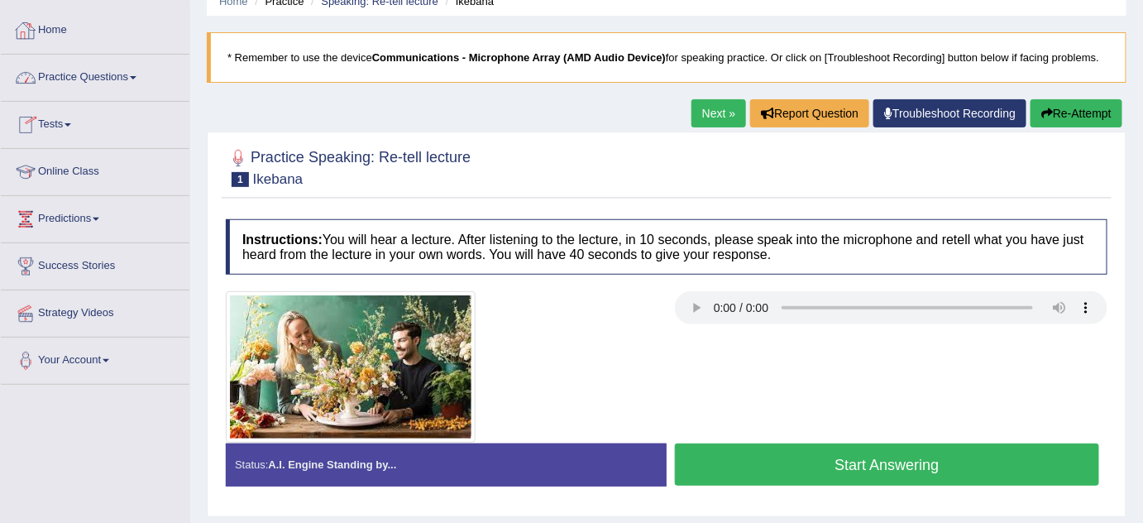
click at [64, 22] on link "Home" at bounding box center [95, 27] width 189 height 41
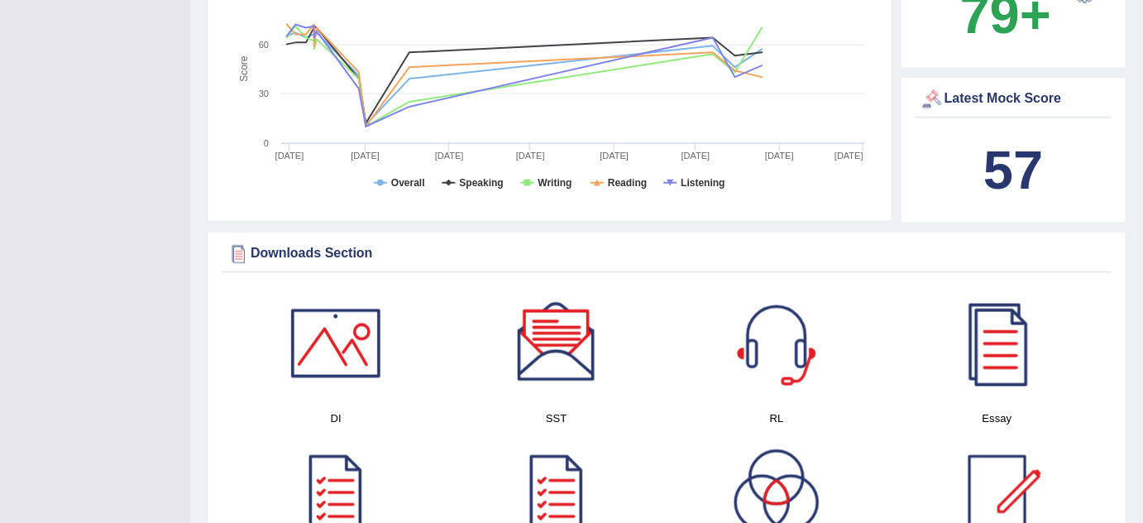
click at [768, 340] on div at bounding box center [777, 343] width 116 height 116
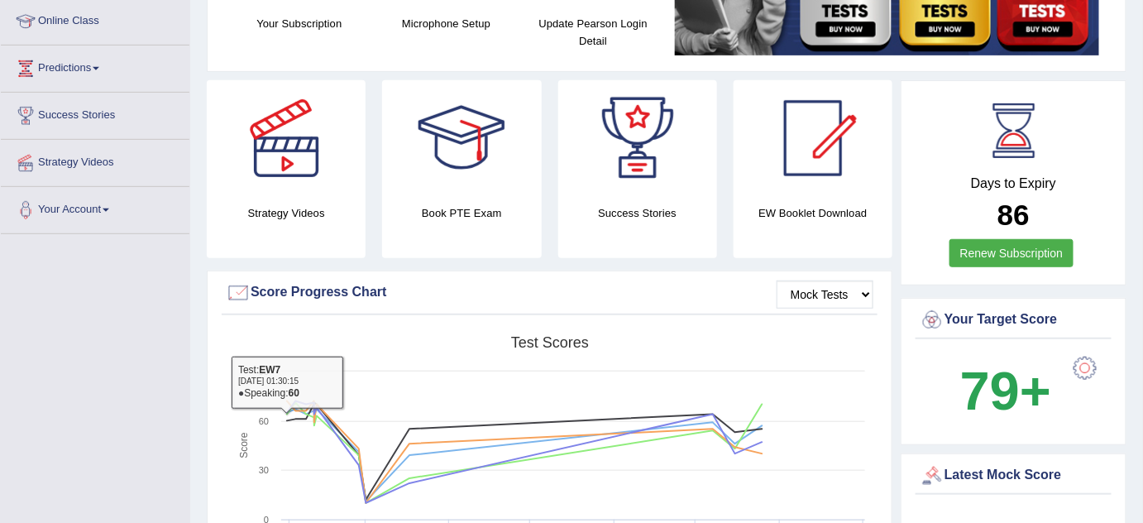
scroll to position [74, 0]
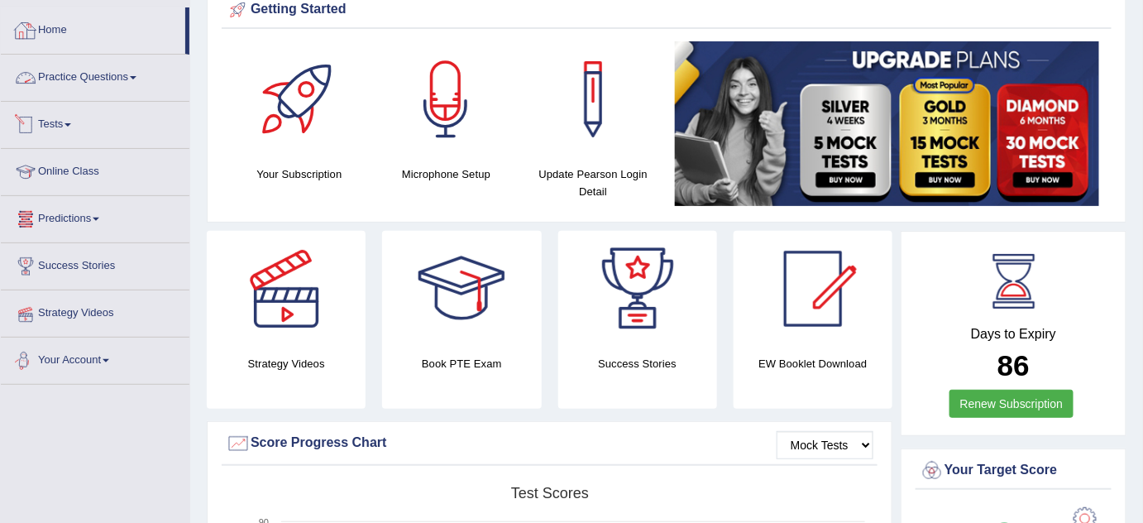
click at [69, 69] on link "Practice Questions" at bounding box center [95, 75] width 189 height 41
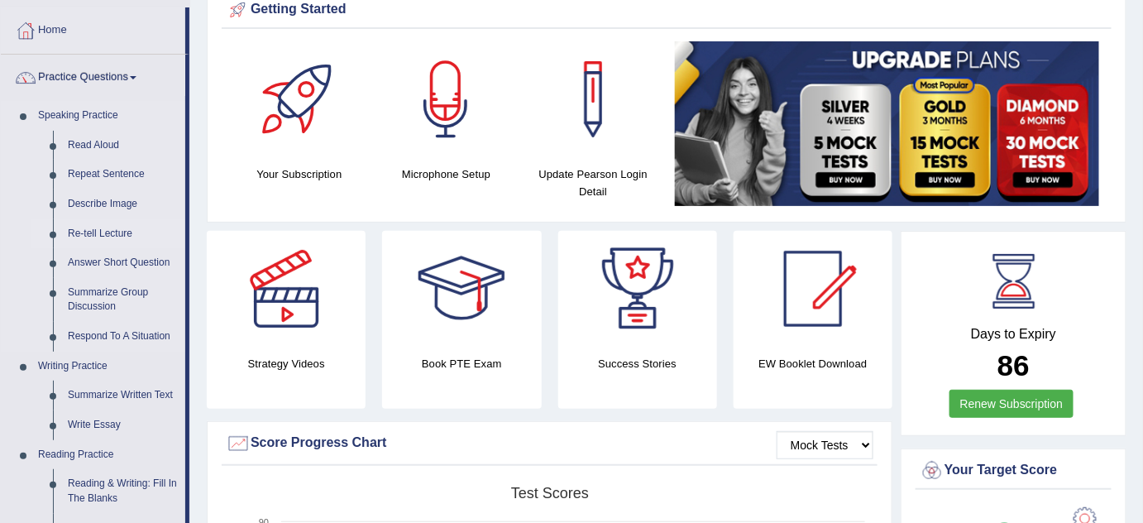
click at [101, 231] on link "Re-tell Lecture" at bounding box center [122, 234] width 125 height 30
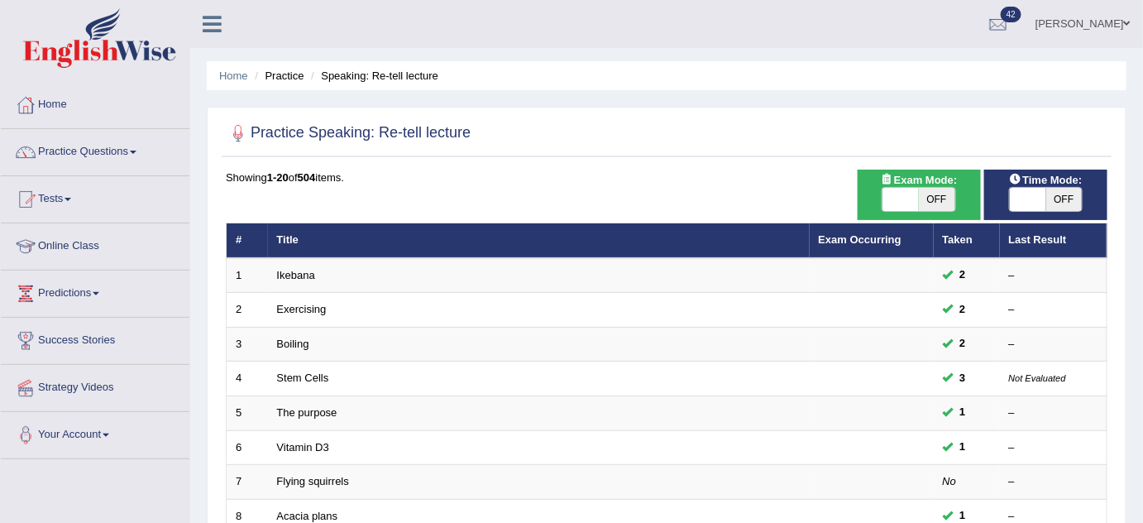
click at [296, 269] on link "Ikebana" at bounding box center [296, 275] width 38 height 12
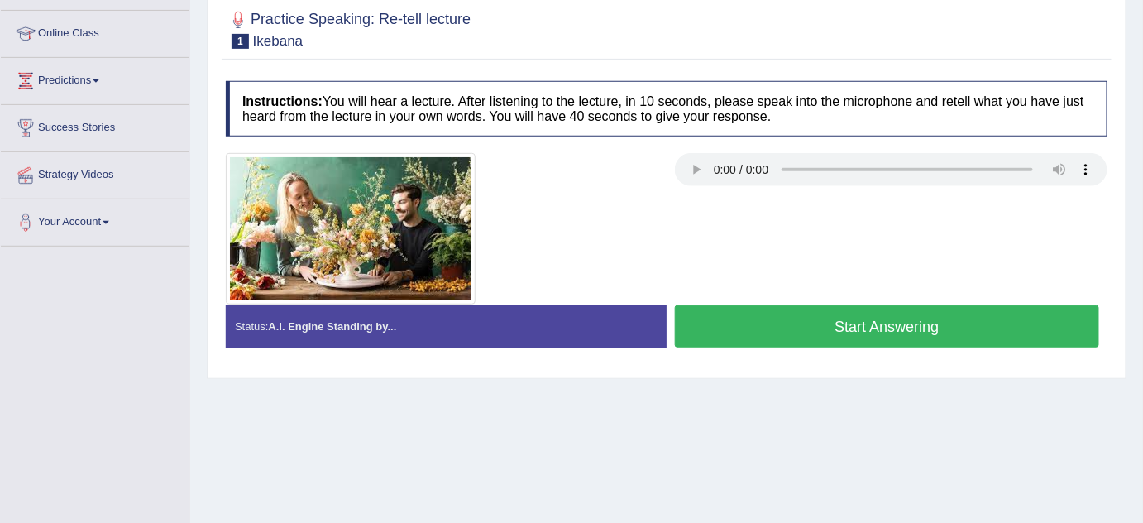
scroll to position [225, 0]
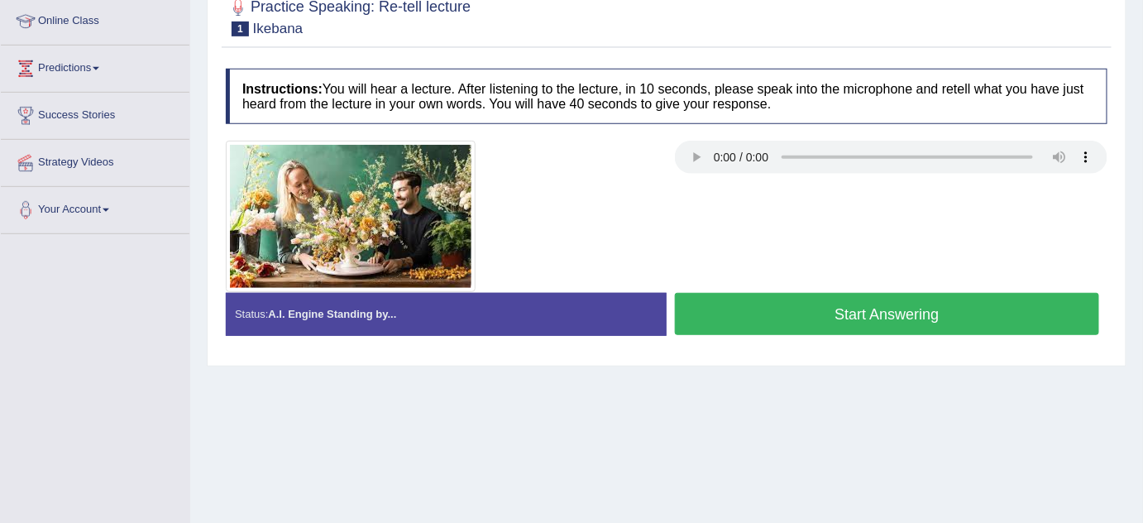
click at [747, 307] on button "Start Answering" at bounding box center [887, 314] width 424 height 42
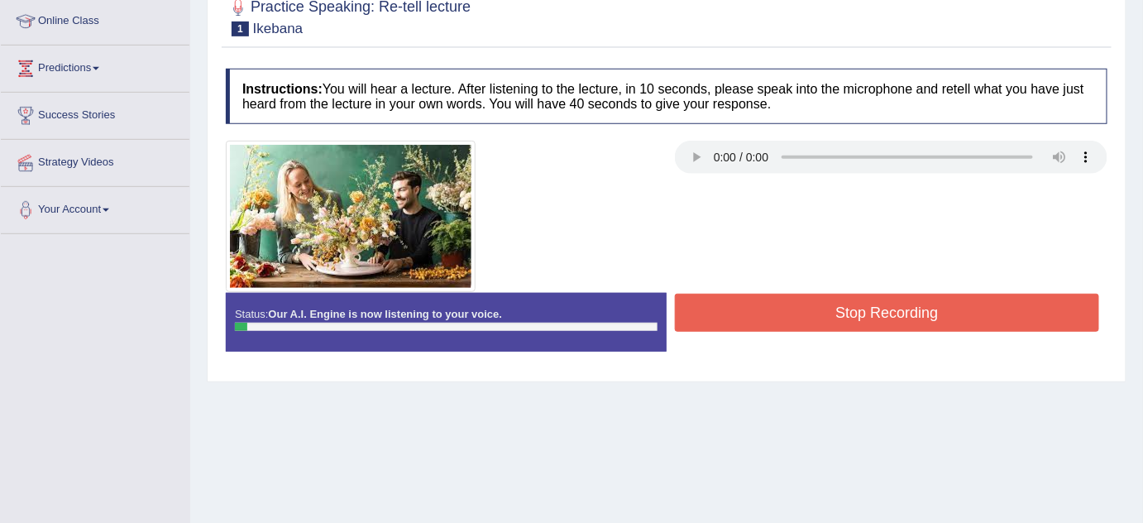
click at [740, 310] on button "Stop Recording" at bounding box center [887, 313] width 424 height 38
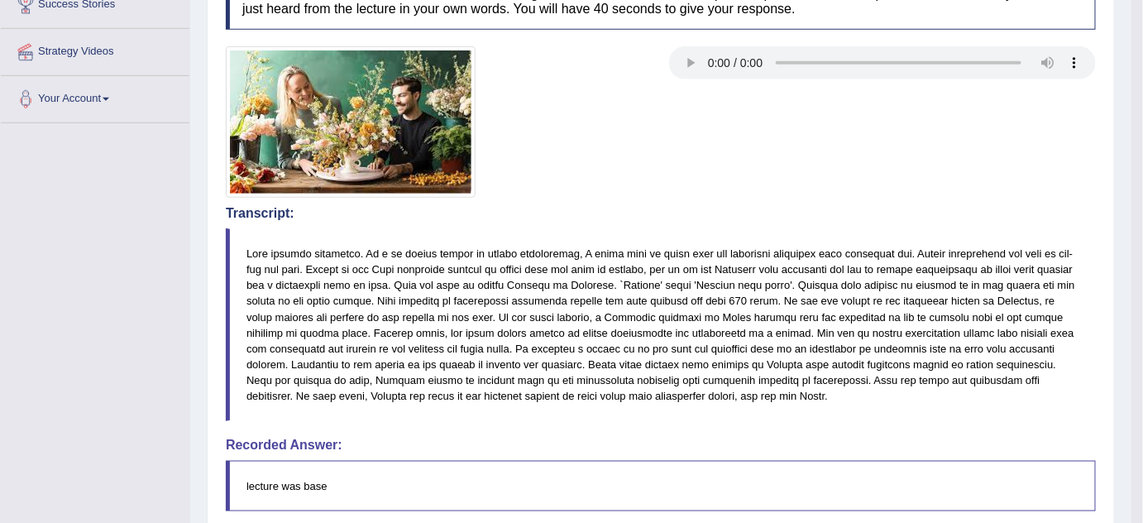
scroll to position [300, 0]
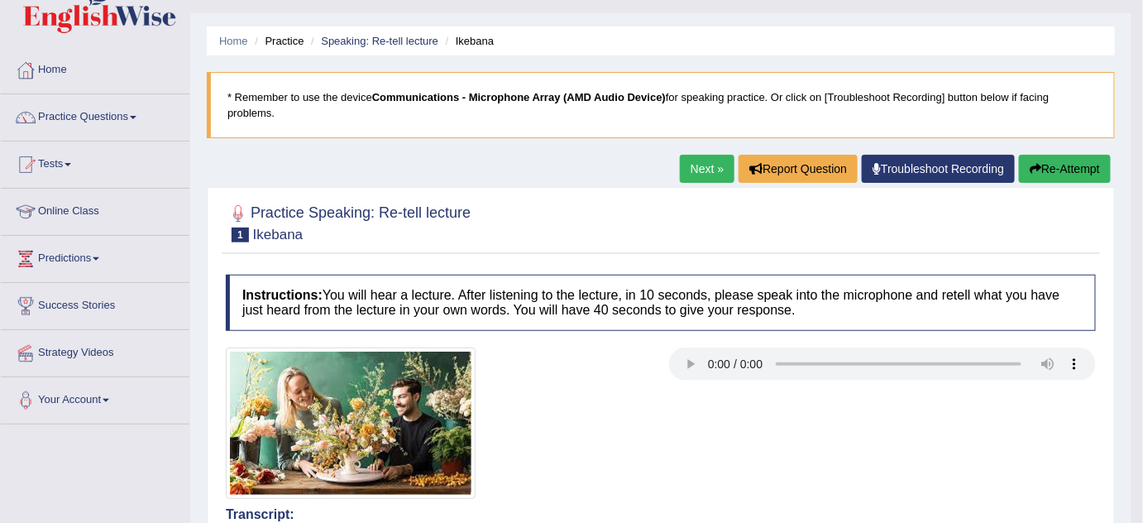
scroll to position [0, 0]
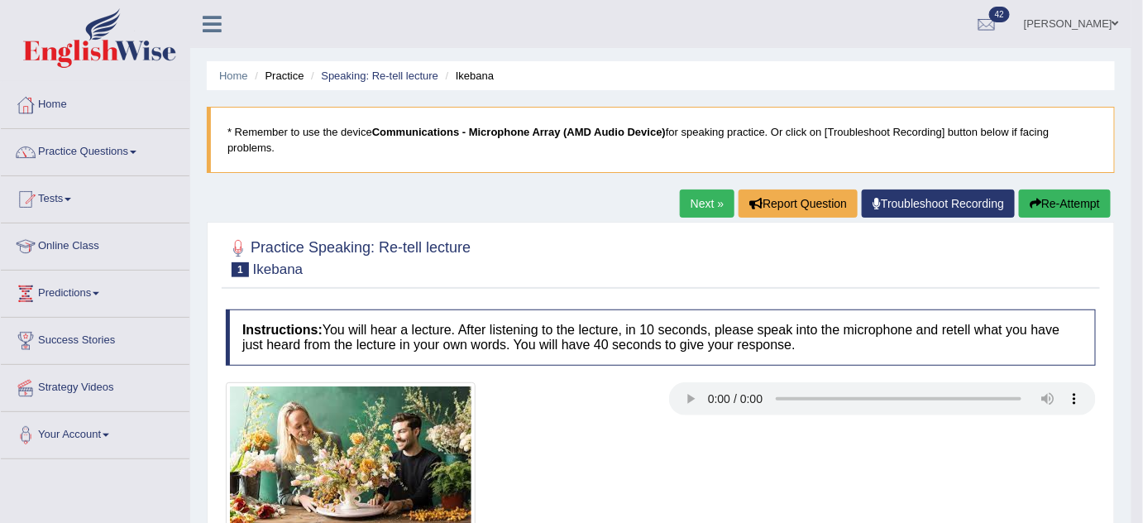
click at [1057, 200] on button "Re-Attempt" at bounding box center [1065, 203] width 92 height 28
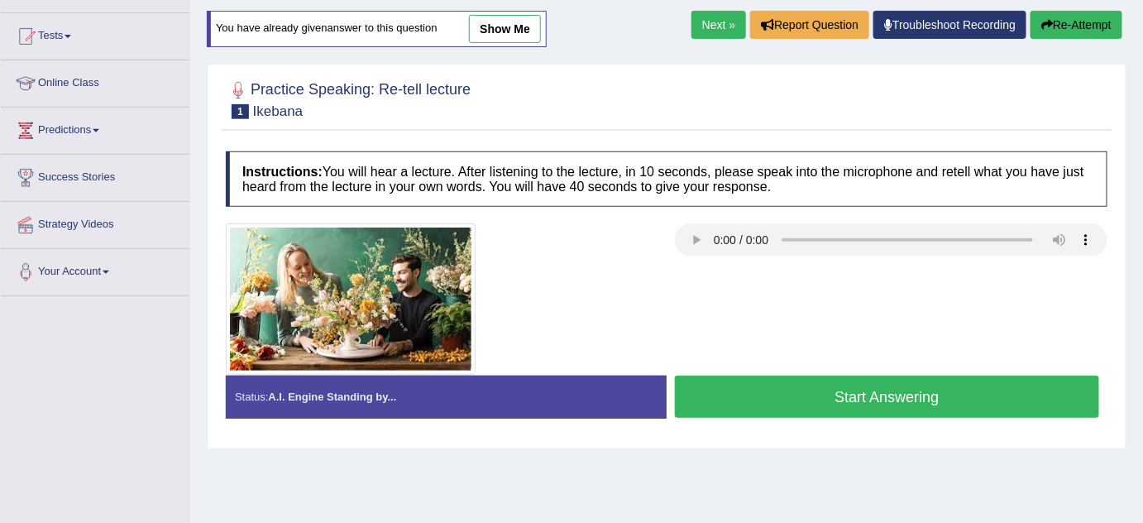
click at [836, 396] on button "Start Answering" at bounding box center [887, 397] width 424 height 42
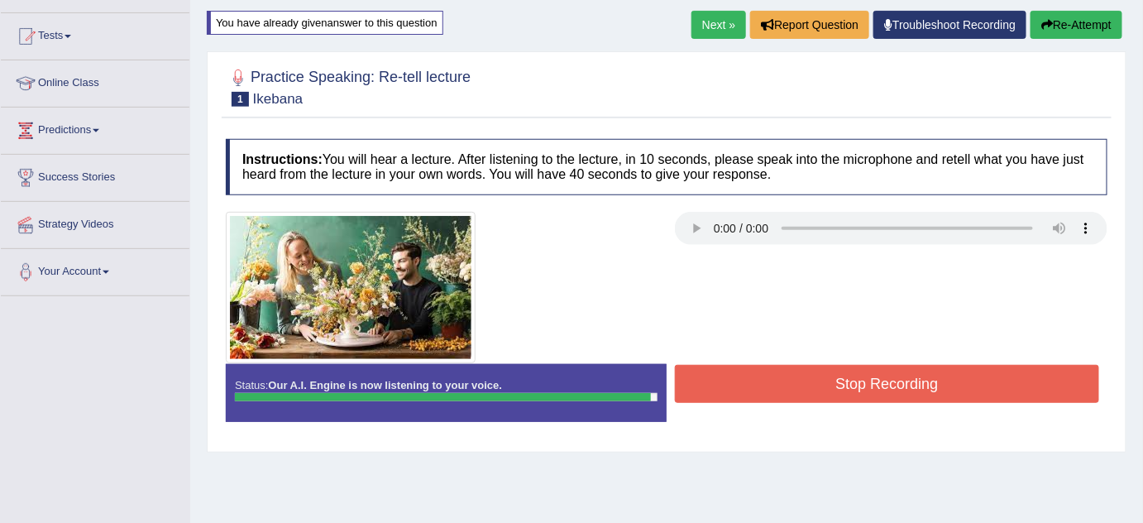
click at [844, 391] on button "Stop Recording" at bounding box center [887, 384] width 424 height 38
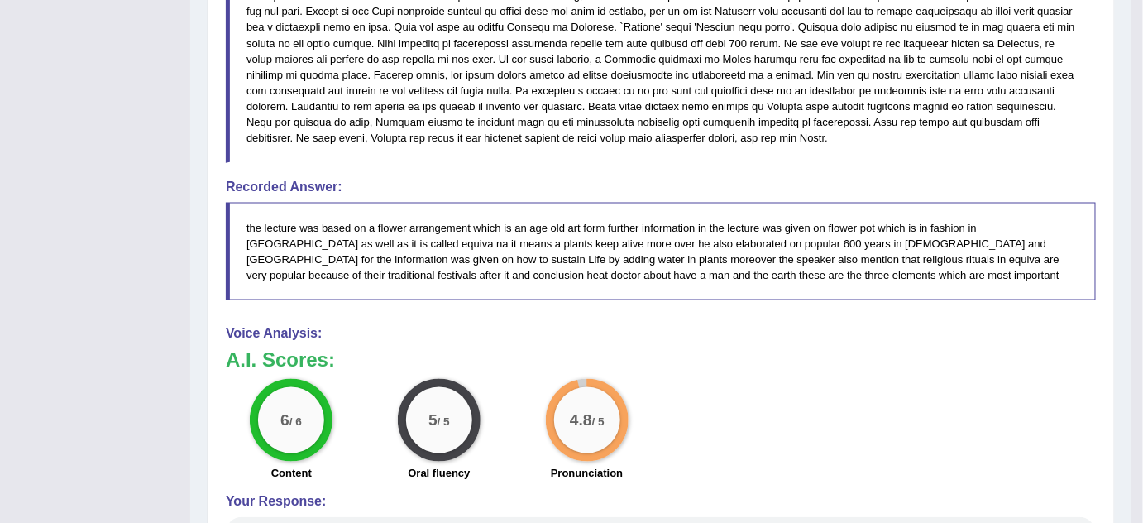
scroll to position [689, 0]
